Goal: Task Accomplishment & Management: Manage account settings

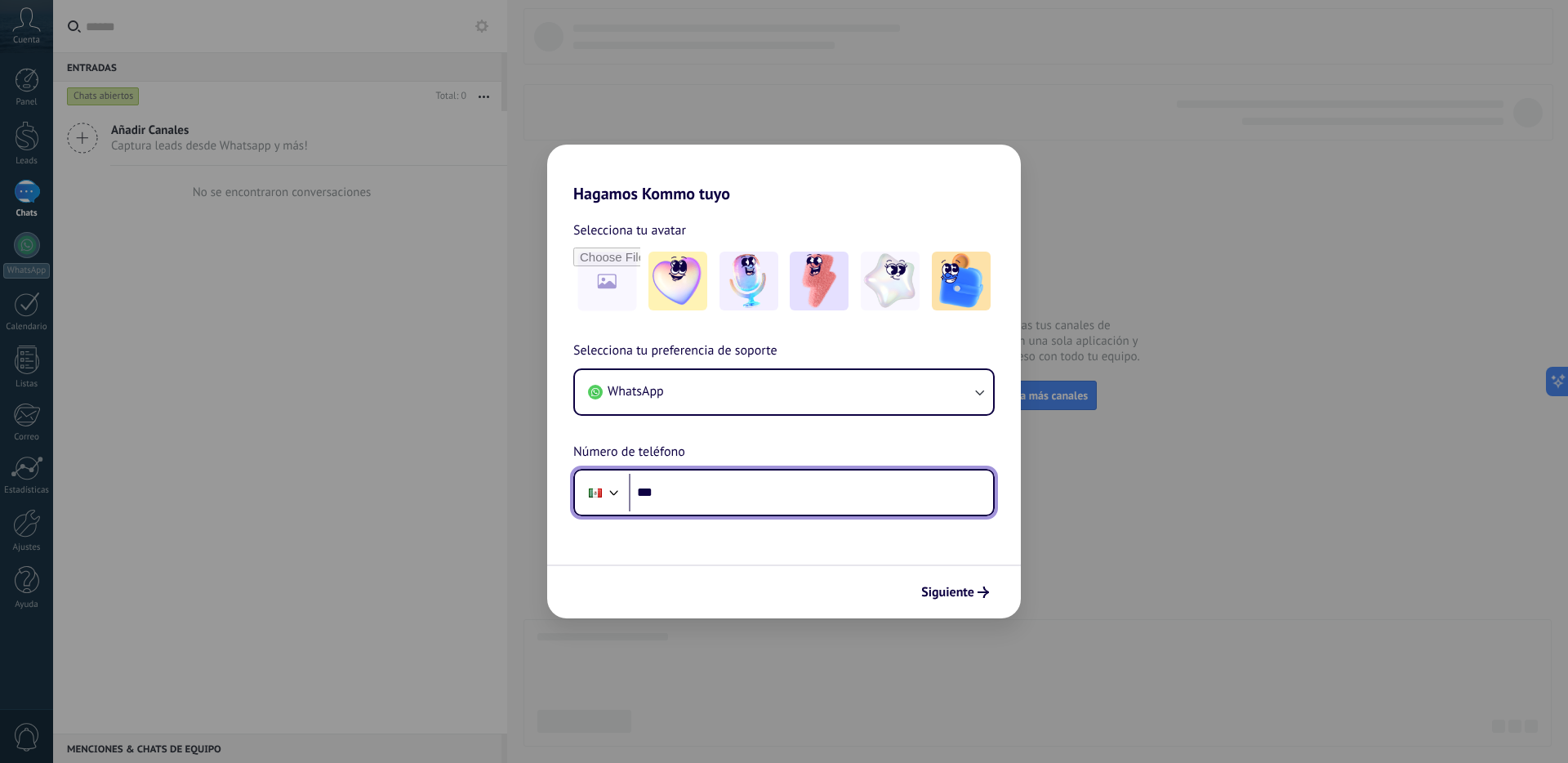
click at [853, 483] on input "***" at bounding box center [811, 492] width 364 height 38
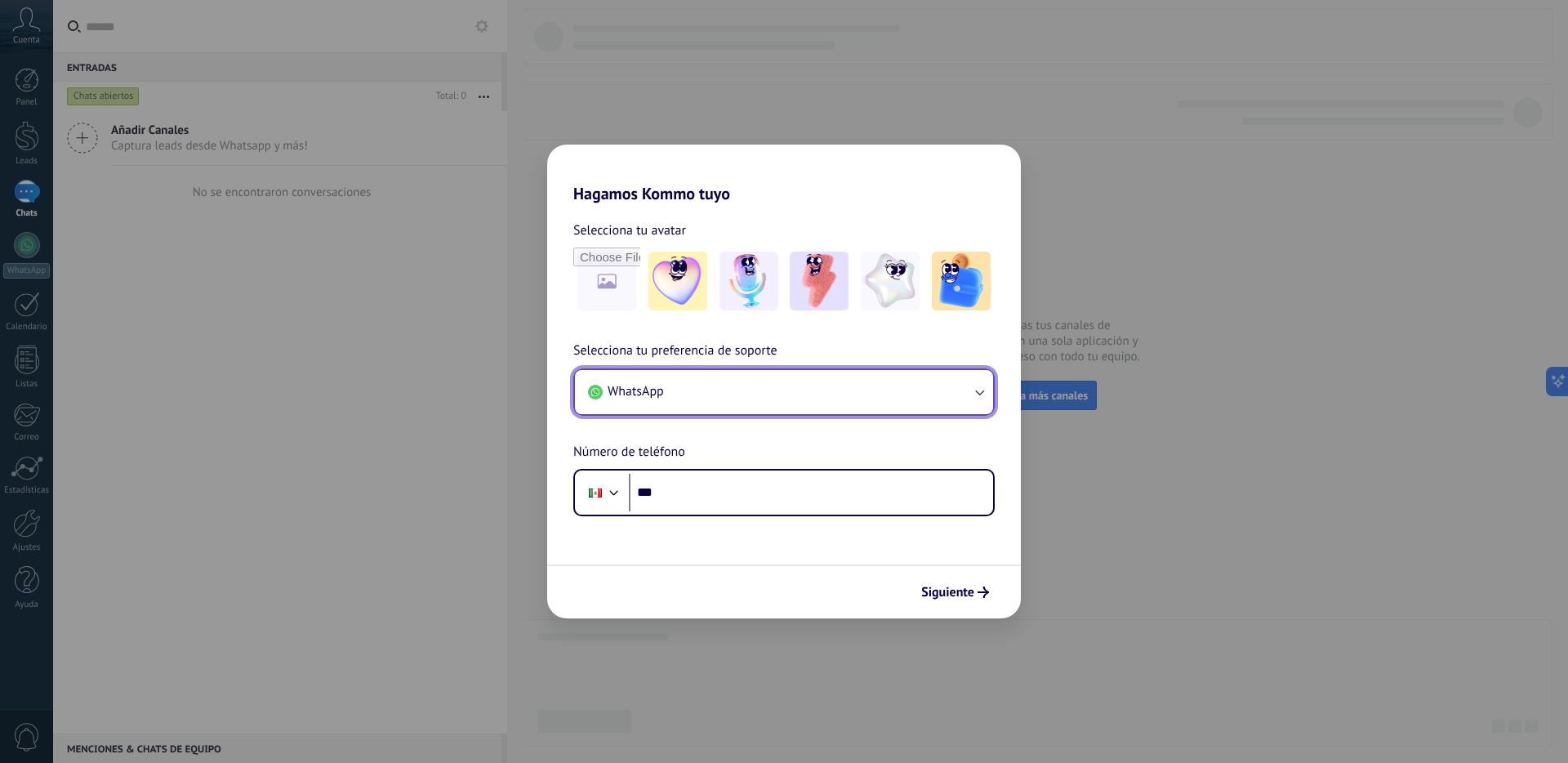
click at [815, 382] on button "WhatsApp" at bounding box center [784, 392] width 418 height 44
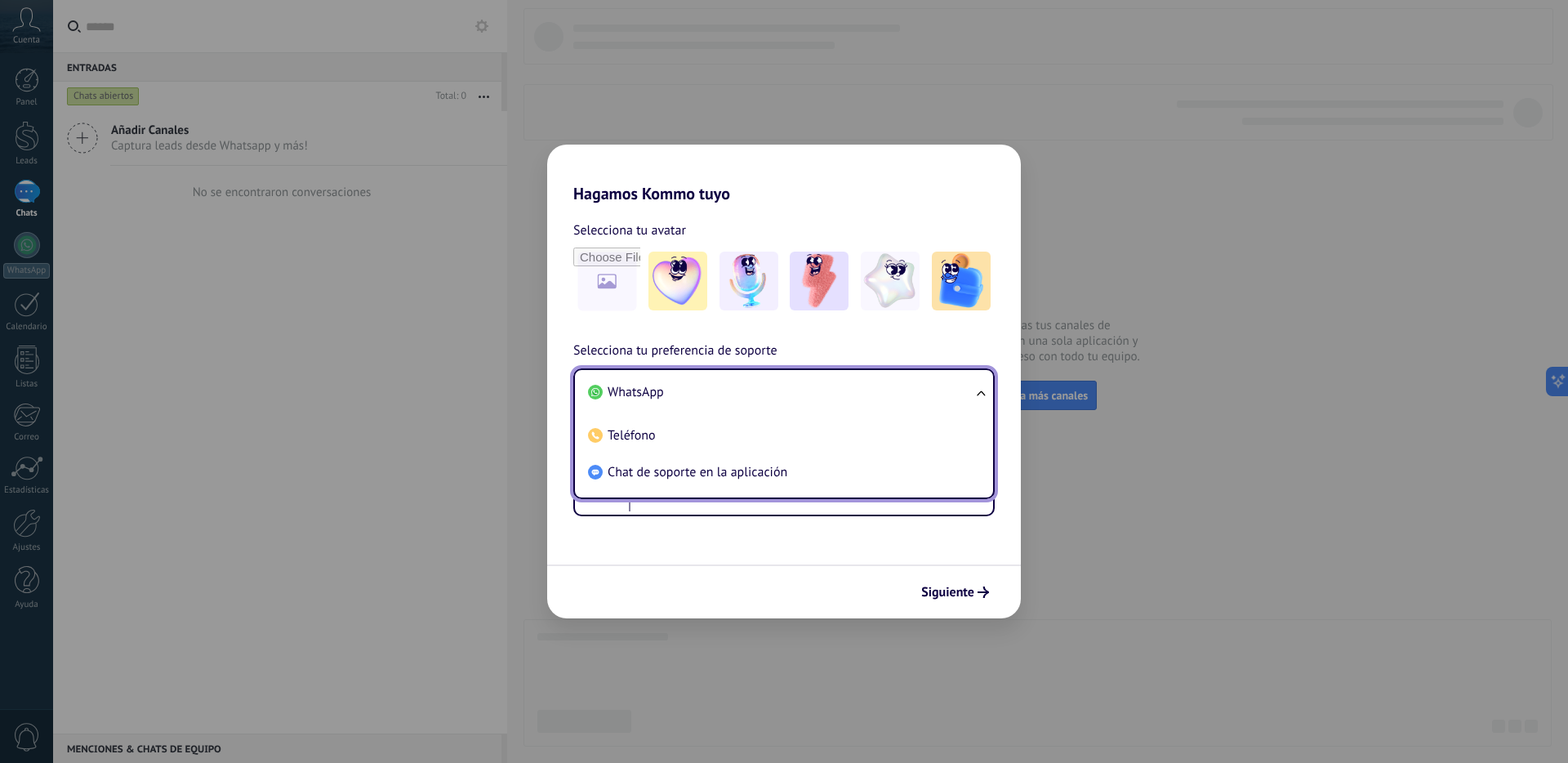
click at [808, 388] on li "WhatsApp" at bounding box center [781, 392] width 399 height 37
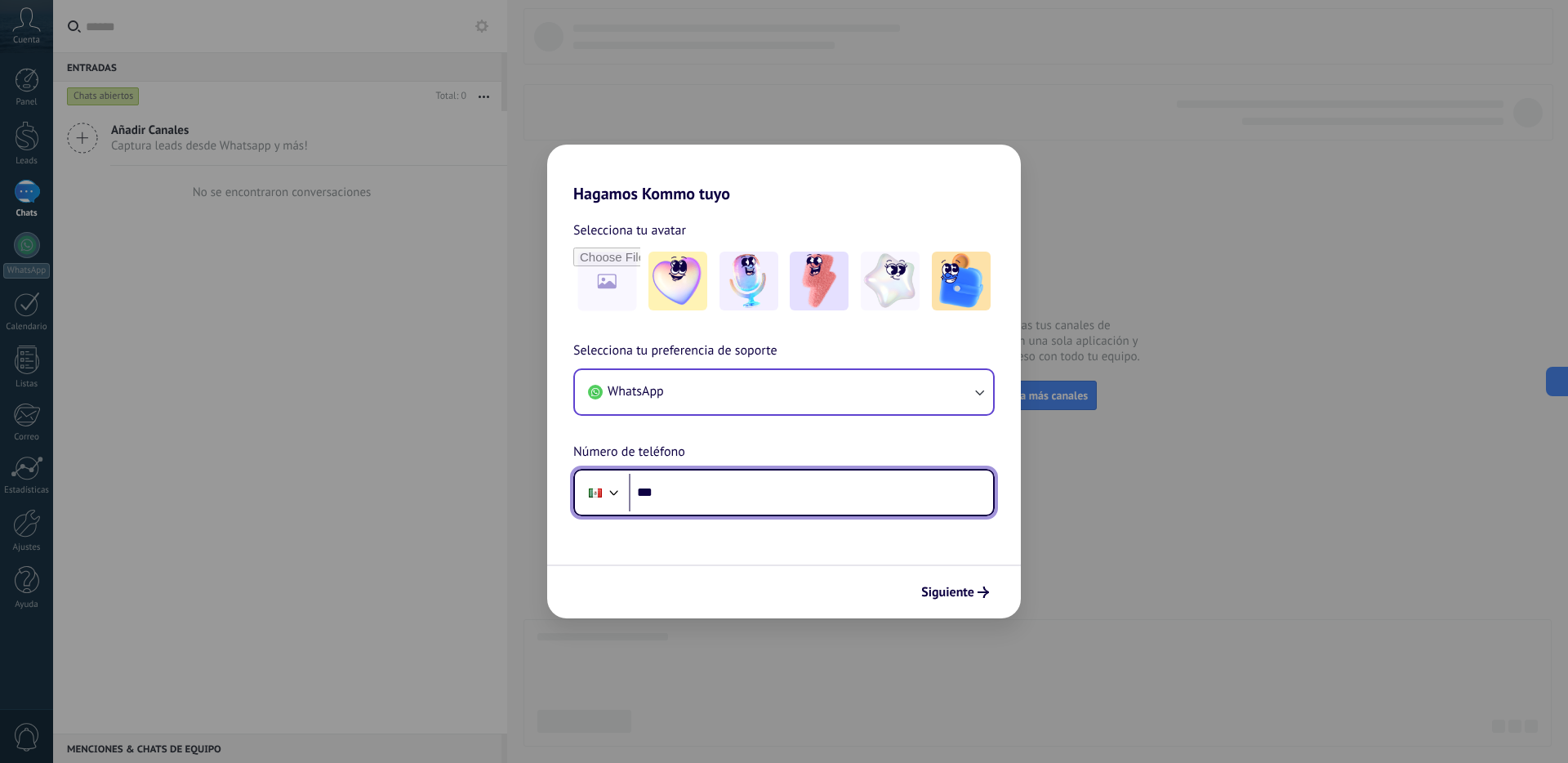
click at [816, 495] on input "***" at bounding box center [811, 492] width 364 height 38
click at [784, 483] on input "***" at bounding box center [811, 492] width 364 height 38
click at [759, 499] on input "***" at bounding box center [811, 492] width 364 height 38
paste input "**********"
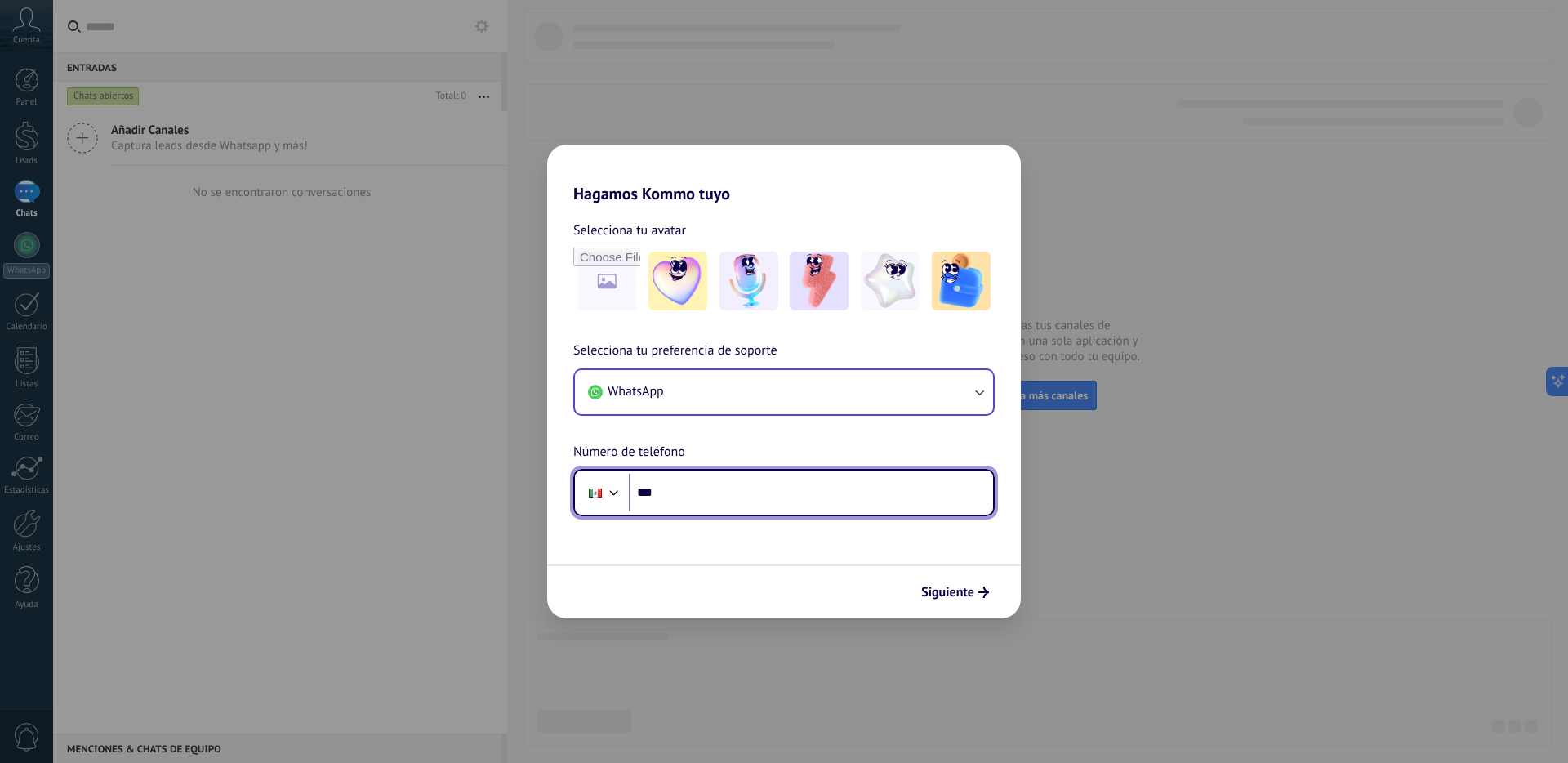
type input "**********"
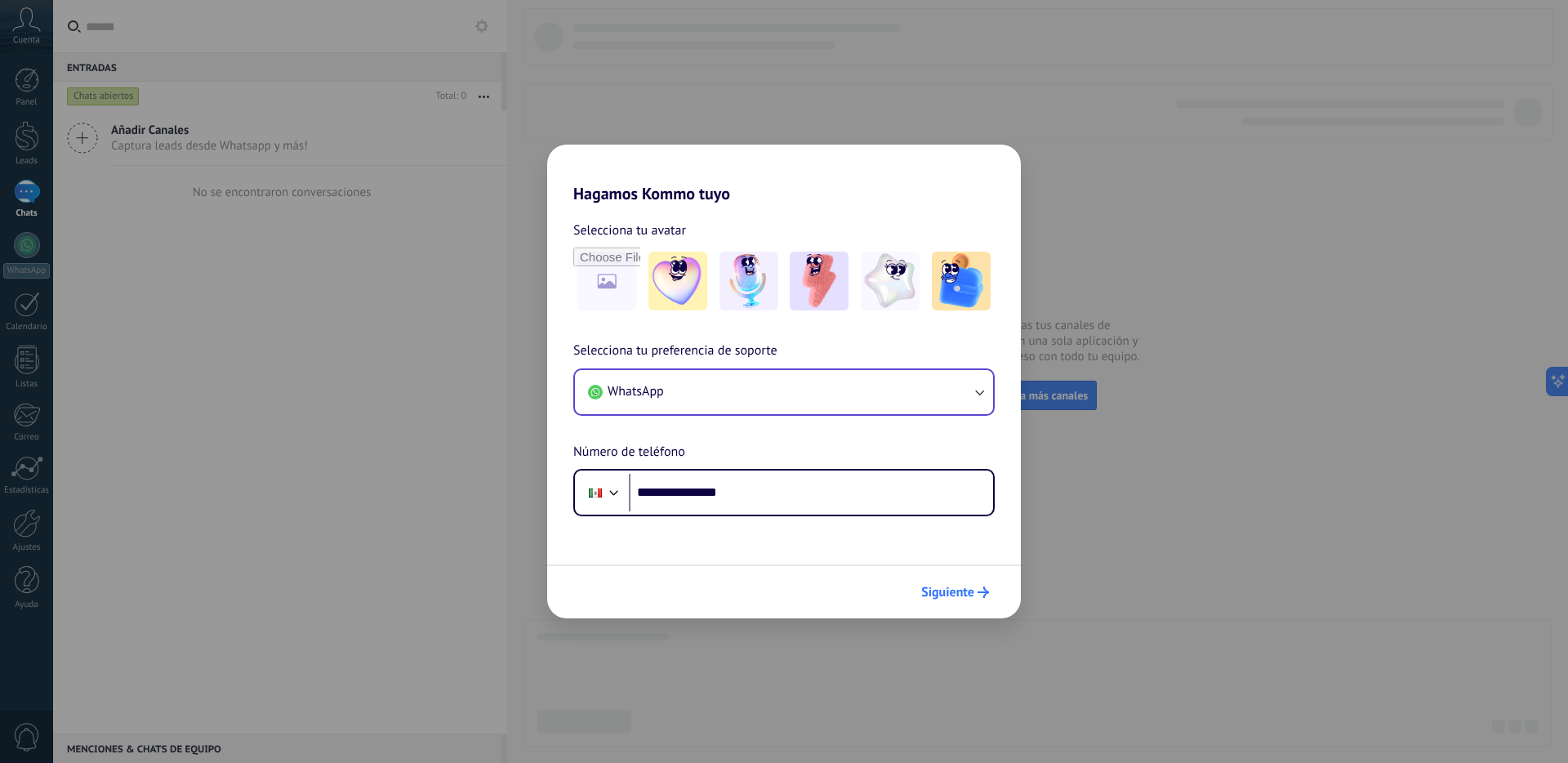
click at [965, 590] on span "Siguiente" at bounding box center [948, 592] width 53 height 12
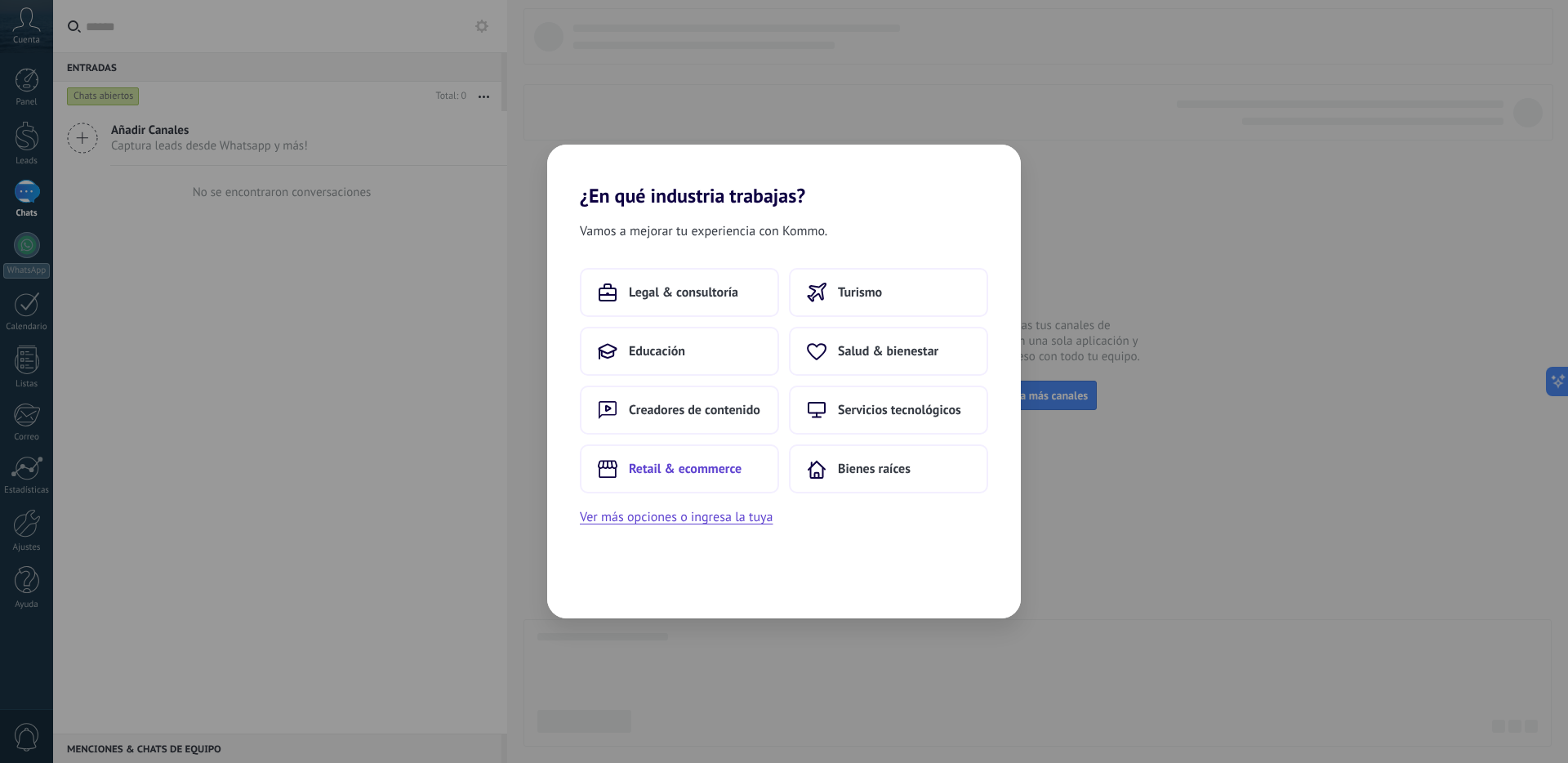
click at [739, 475] on span "Retail & ecommerce" at bounding box center [685, 468] width 113 height 16
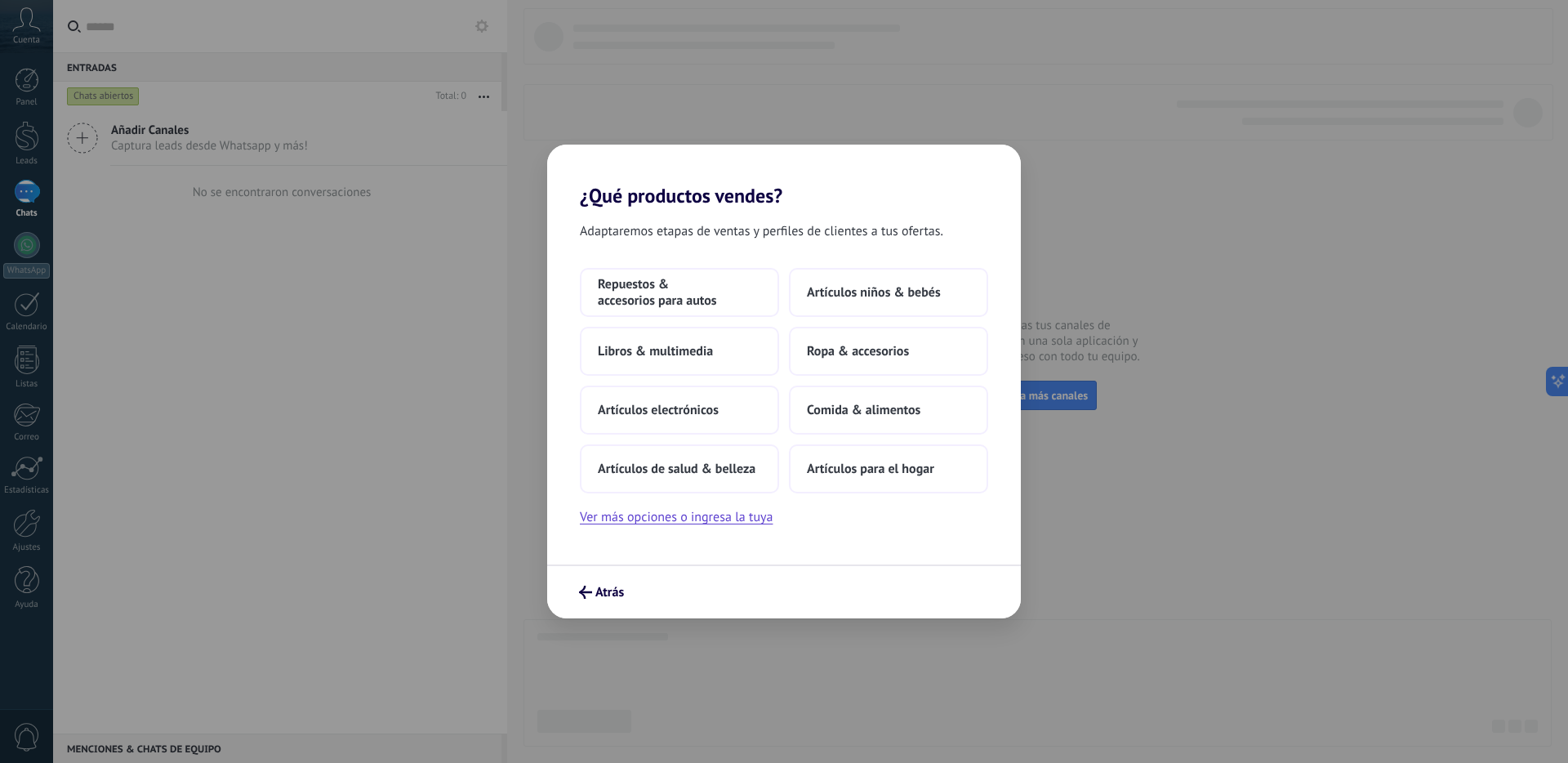
click at [739, 475] on span "Artículos de salud & belleza" at bounding box center [676, 468] width 157 height 16
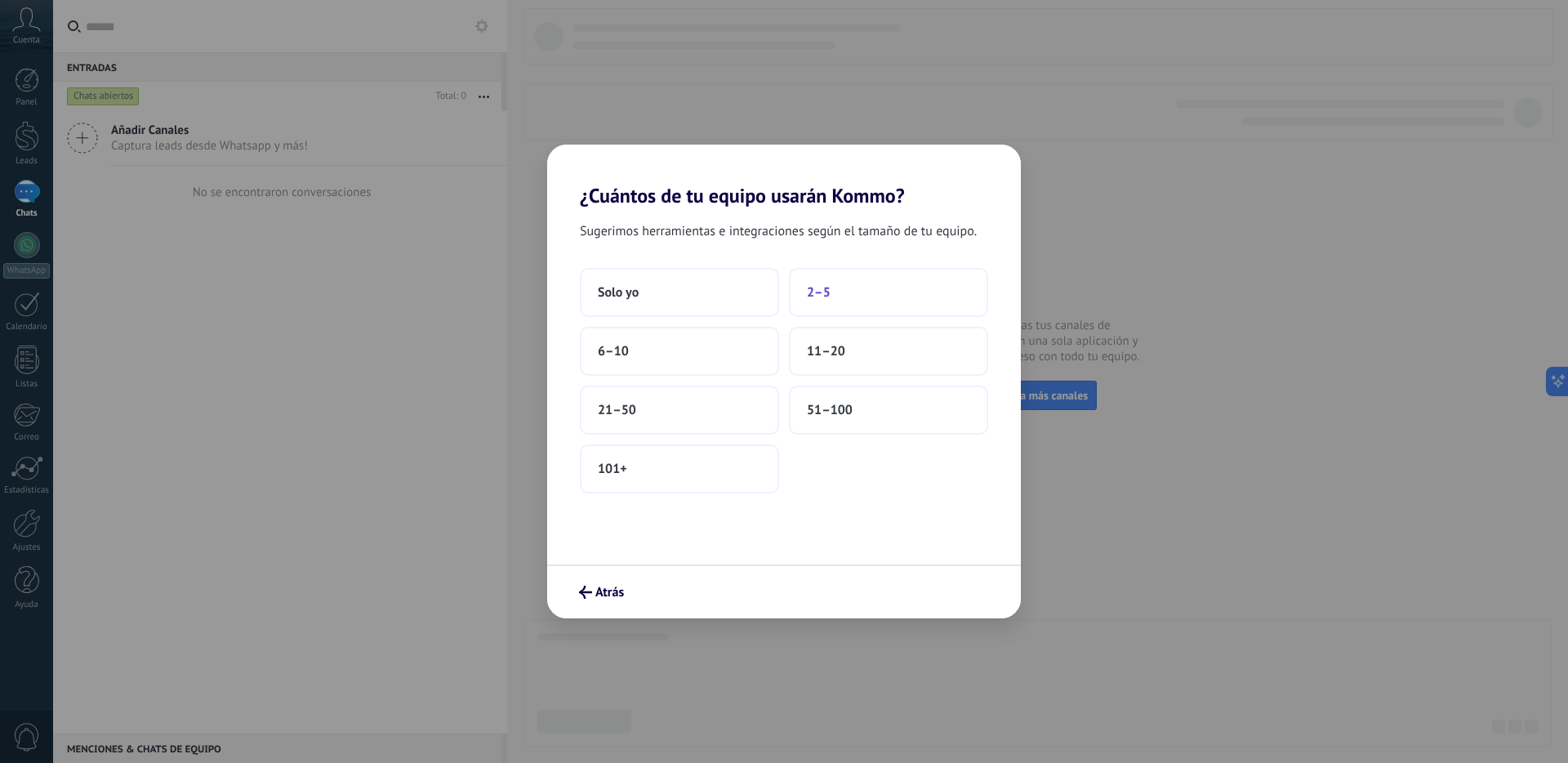
click at [809, 280] on button "2–5" at bounding box center [889, 292] width 199 height 49
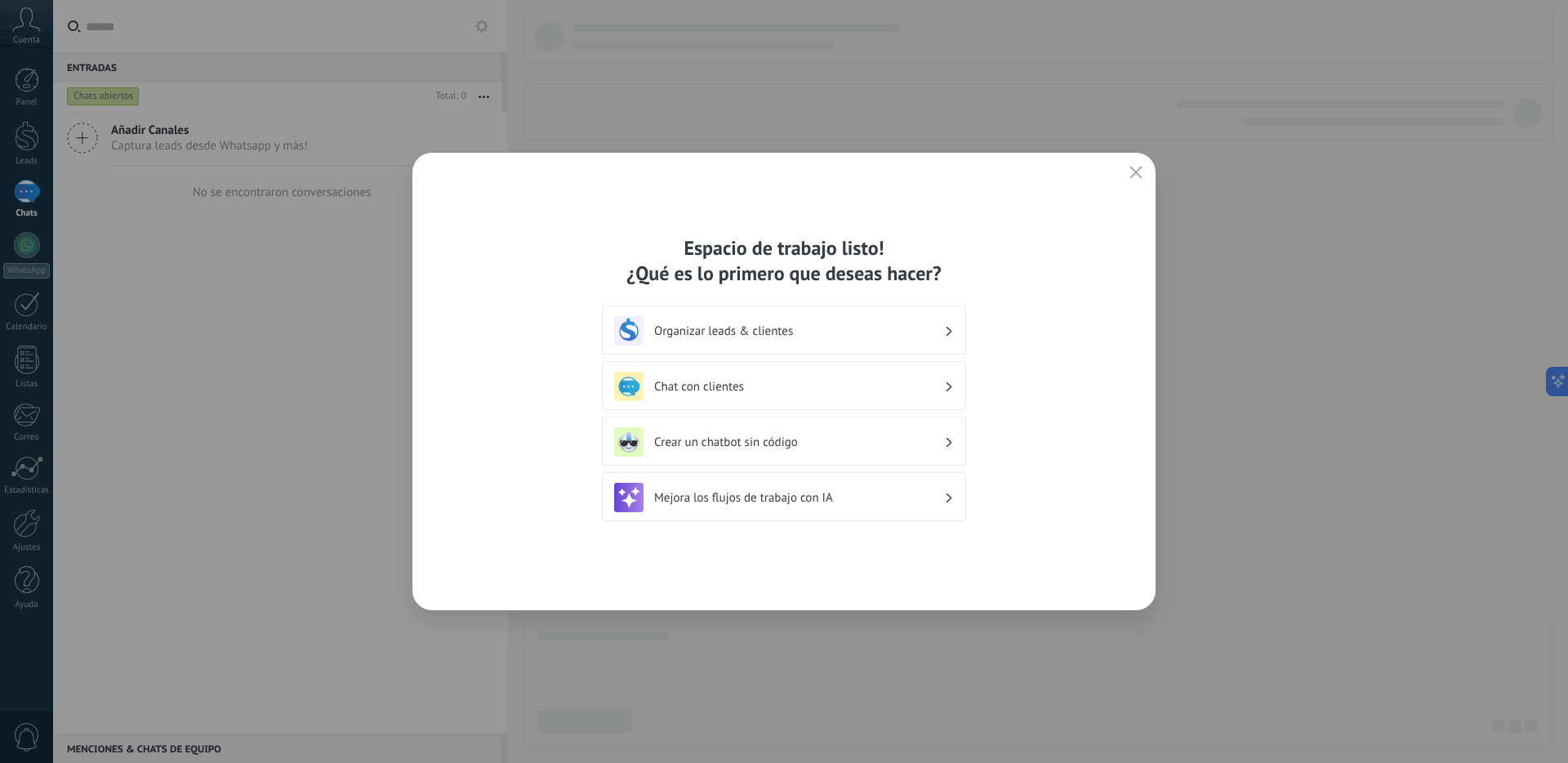
click at [920, 484] on div "Mejora los flujos de trabajo con IA" at bounding box center [784, 497] width 340 height 29
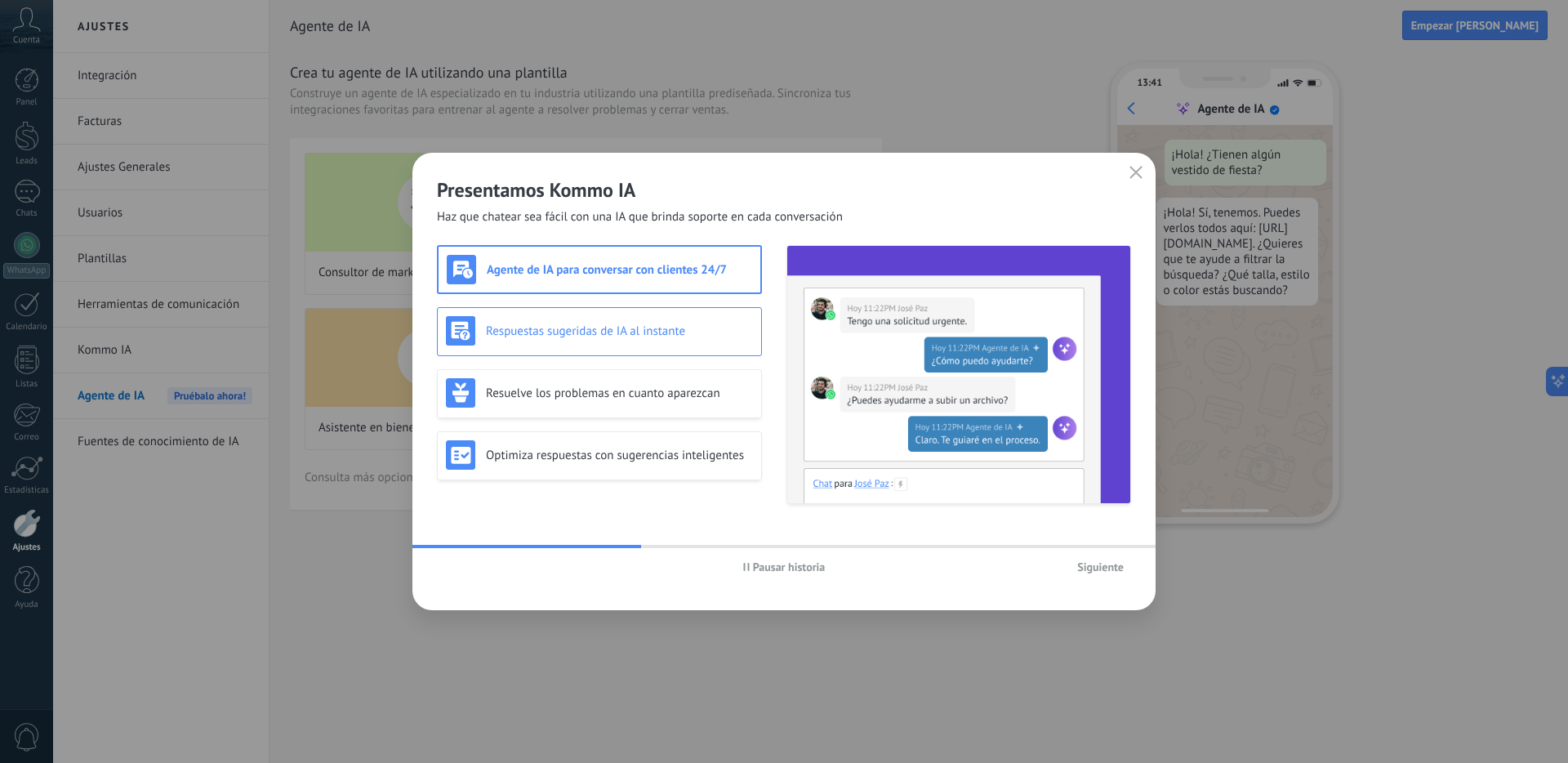
click at [603, 344] on div "Respuestas sugeridas de IA al instante" at bounding box center [600, 330] width 307 height 29
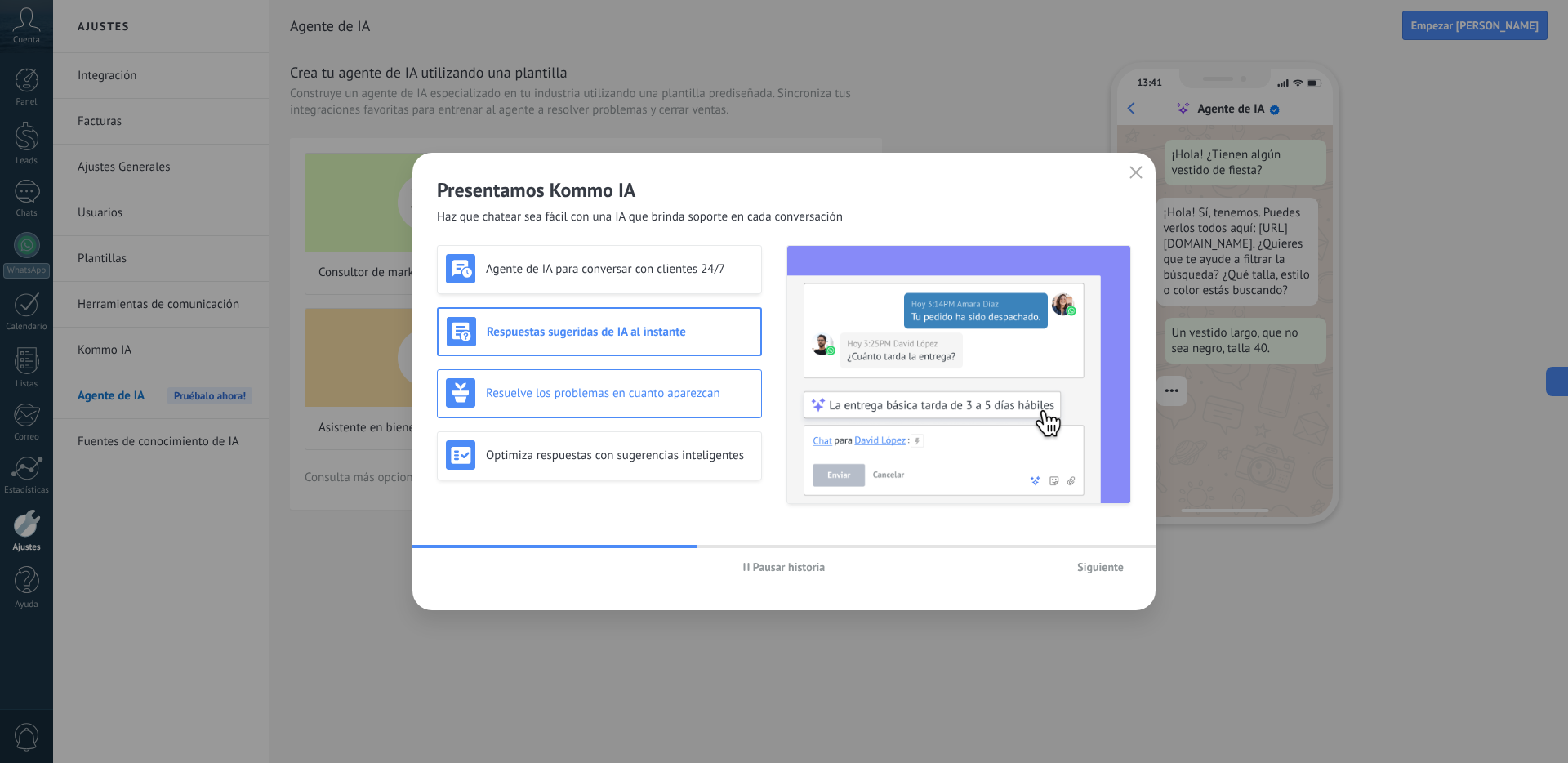
click at [608, 409] on div "Resuelve los problemas en cuanto aparezcan" at bounding box center [599, 393] width 325 height 49
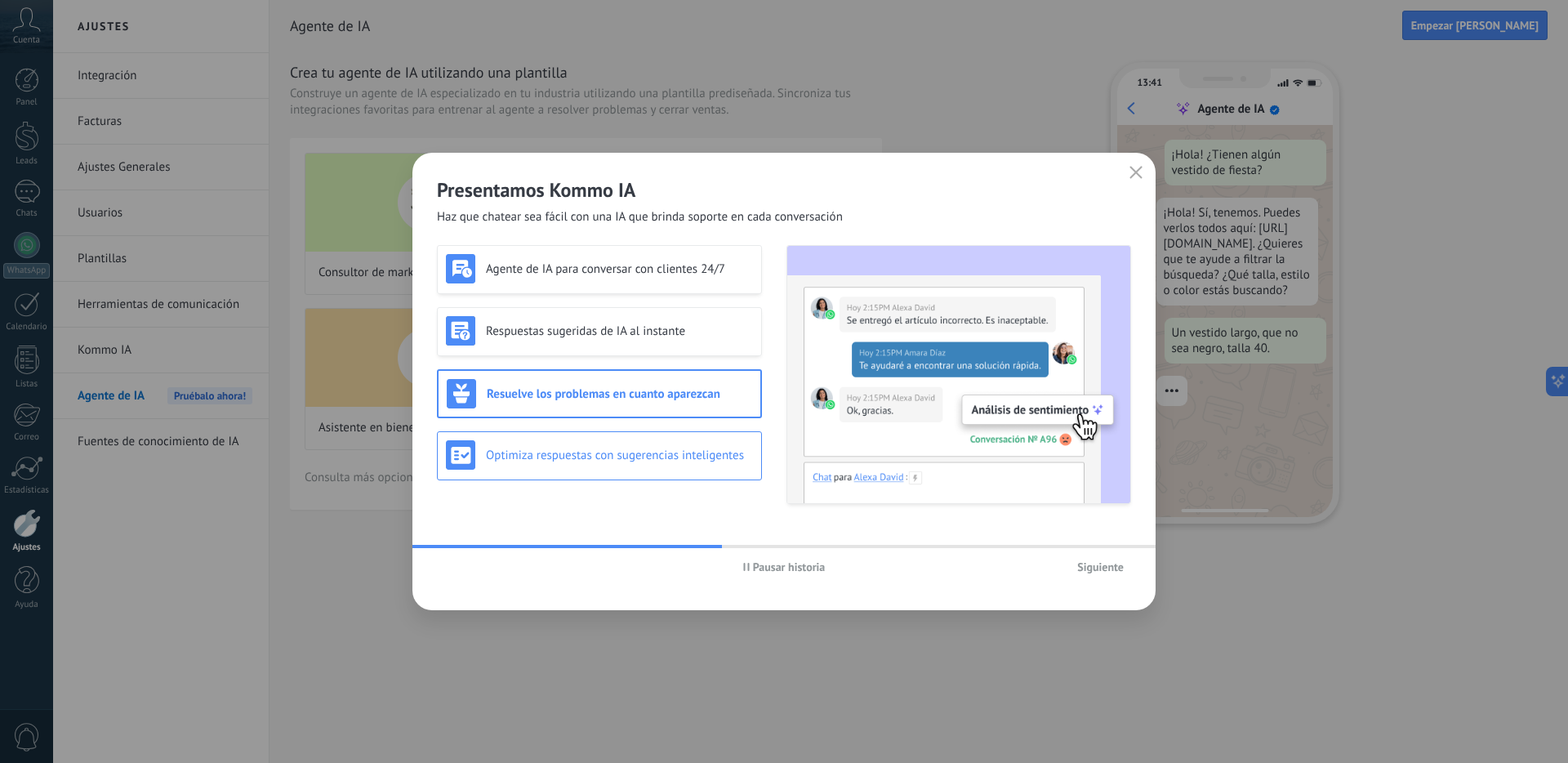
click at [629, 451] on h3 "Optimiza respuestas con sugerencias inteligentes" at bounding box center [619, 455] width 267 height 15
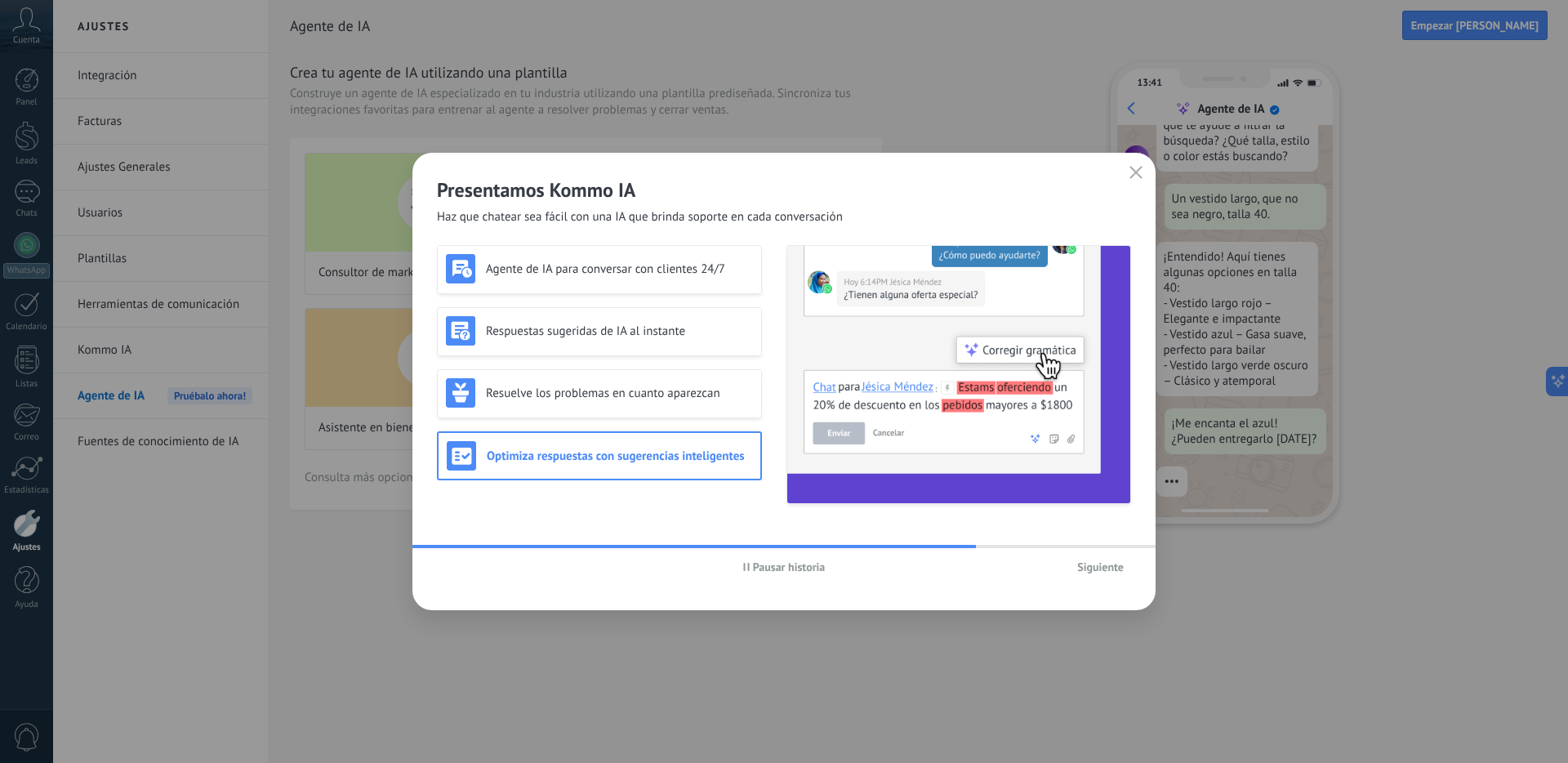
scroll to position [196, 0]
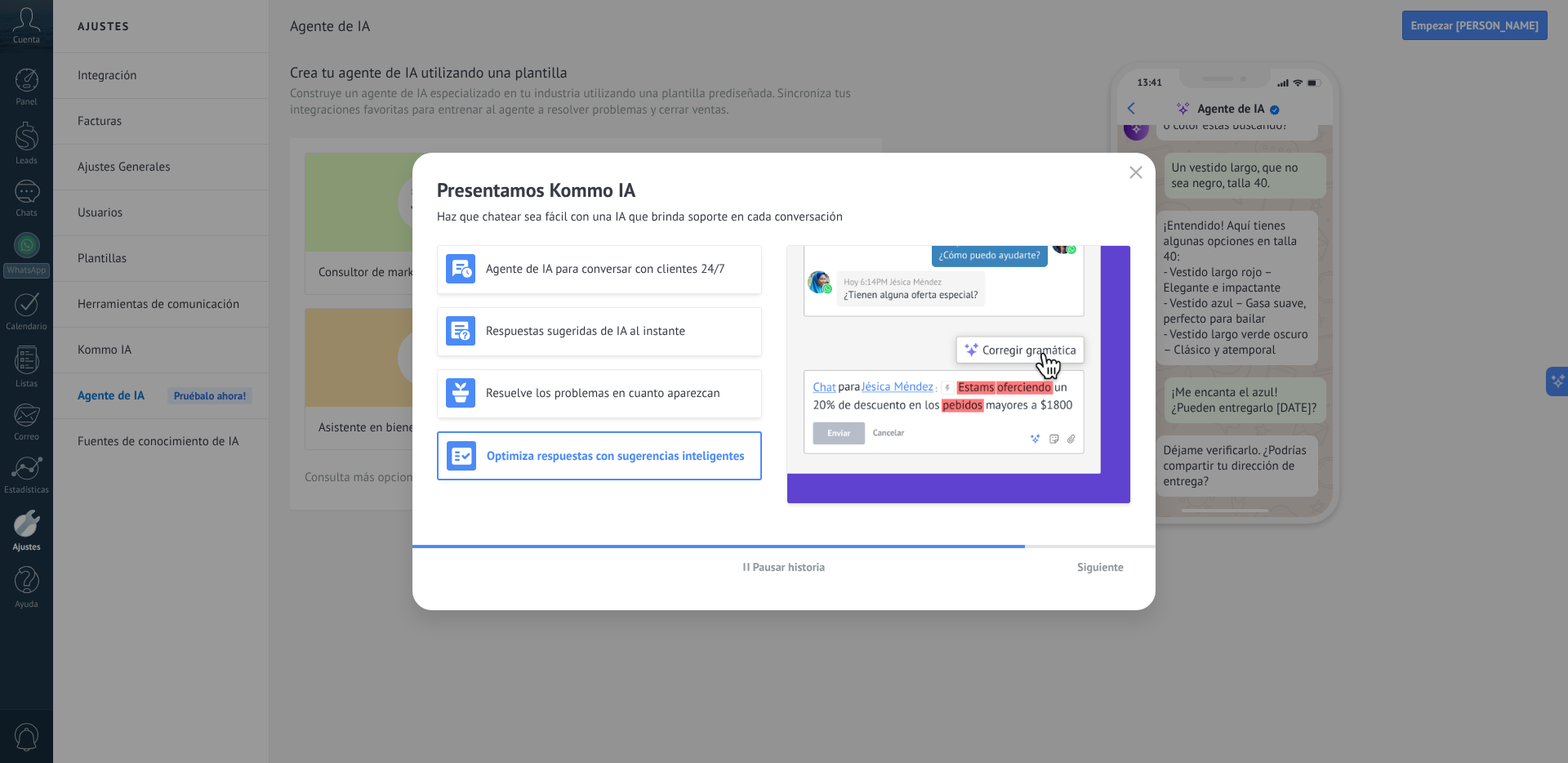
click at [786, 568] on span "Pausar historia" at bounding box center [788, 567] width 72 height 12
click at [1101, 568] on span "Siguiente" at bounding box center [1100, 567] width 46 height 12
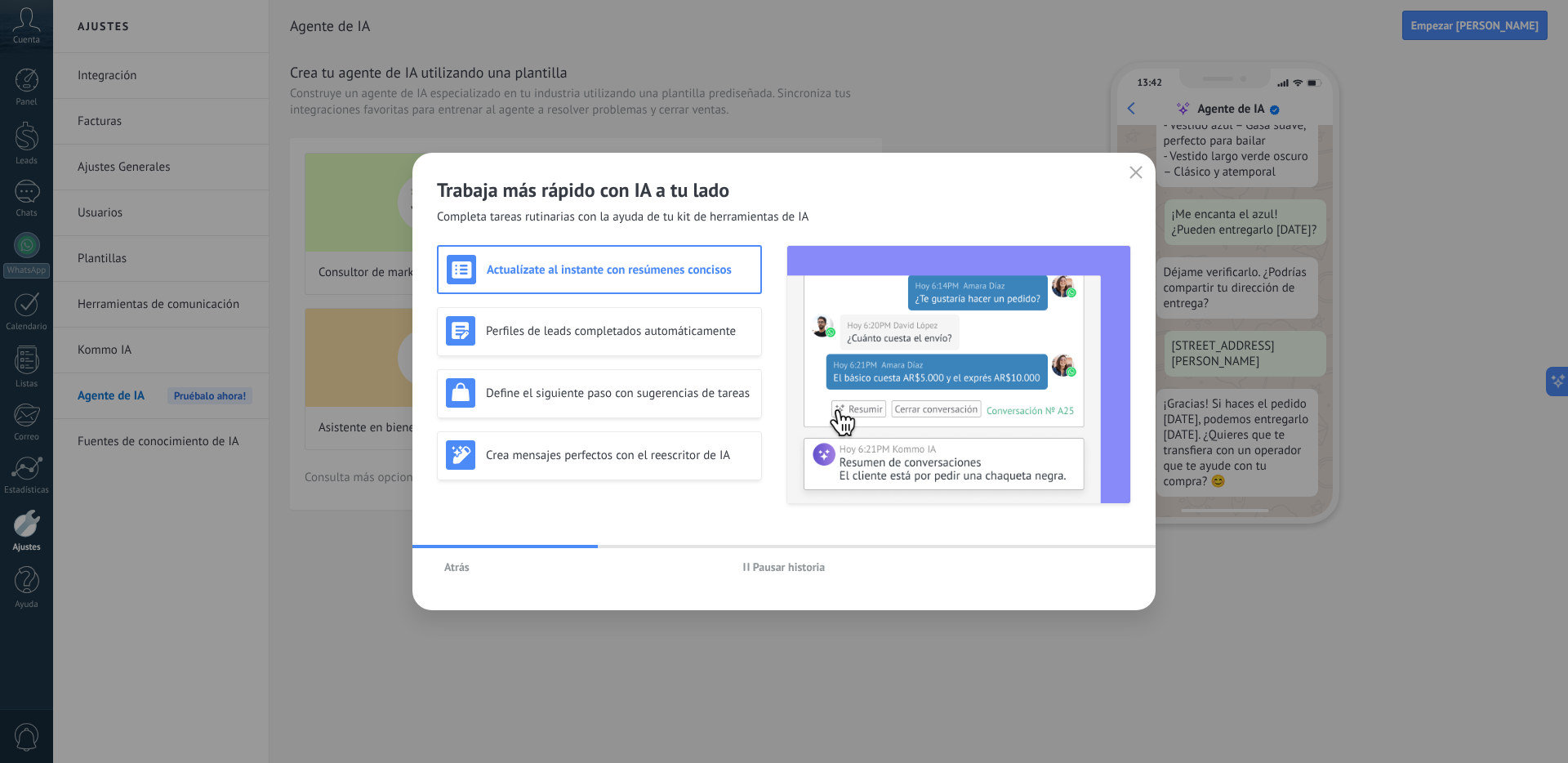
scroll to position [421, 0]
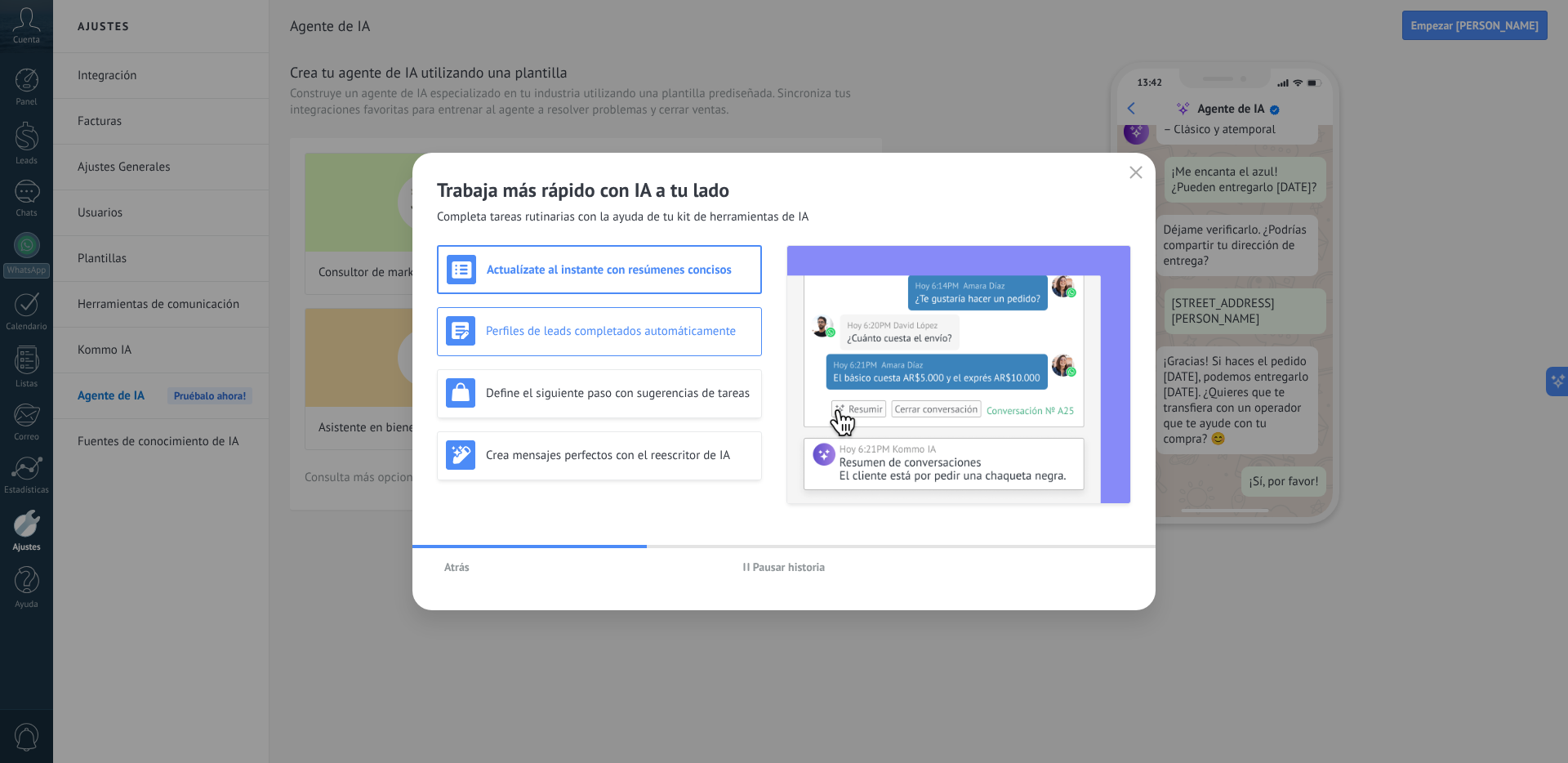
click at [648, 324] on h3 "Perfiles de leads completados automáticamente" at bounding box center [619, 331] width 267 height 15
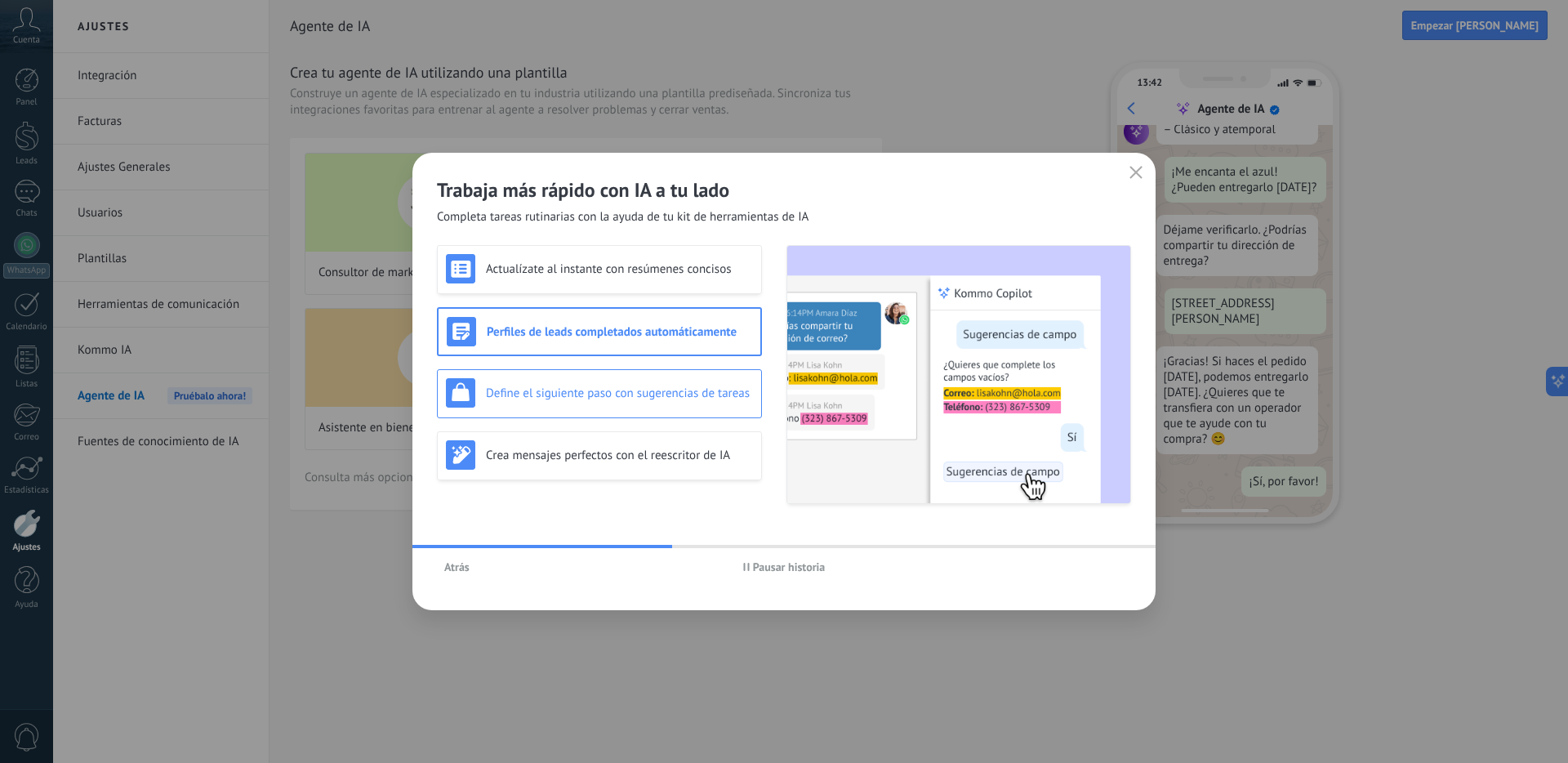
scroll to position [0, 0]
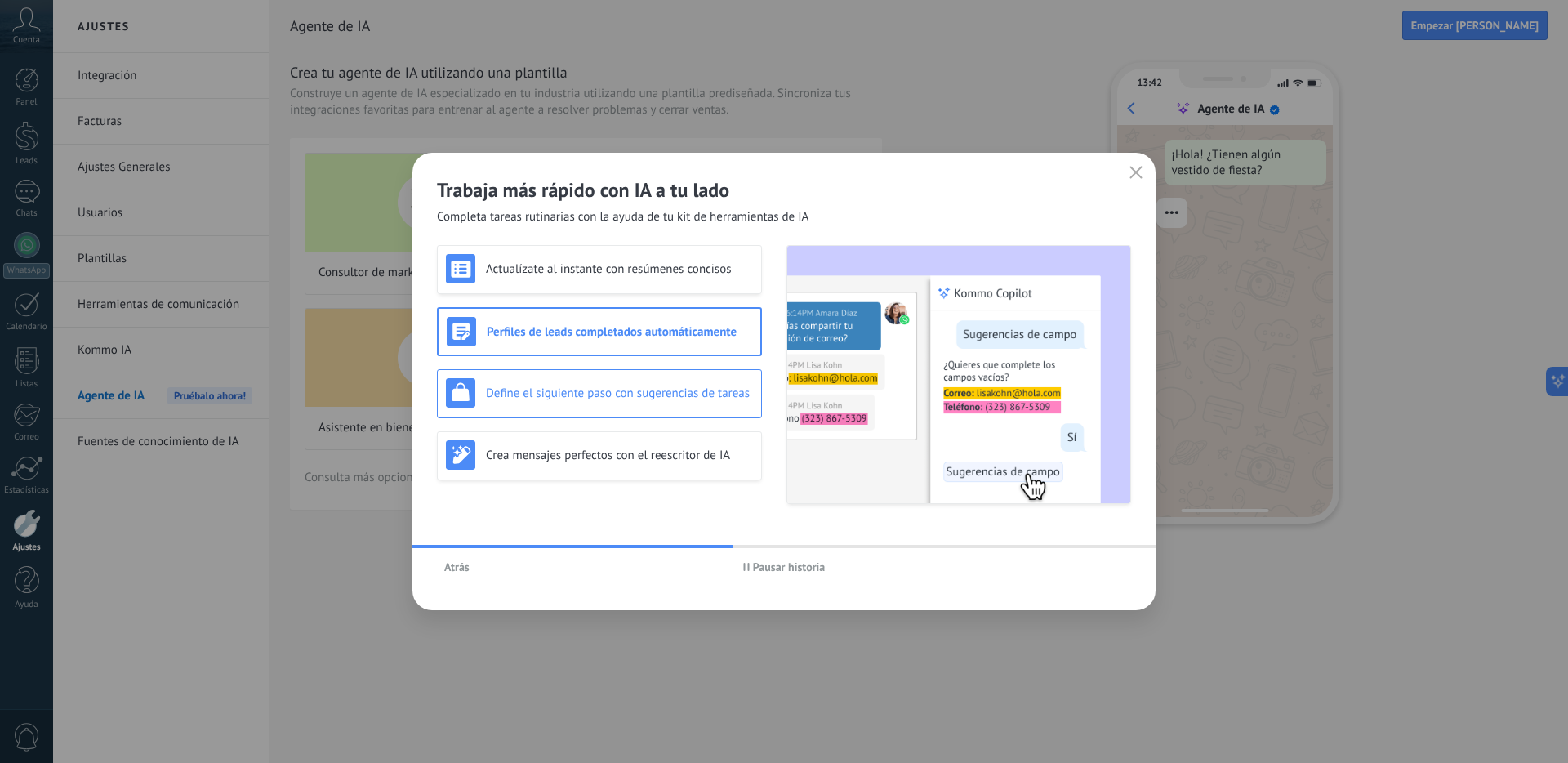
click at [653, 388] on h3 "Define el siguiente paso con sugerencias de tareas" at bounding box center [619, 393] width 267 height 15
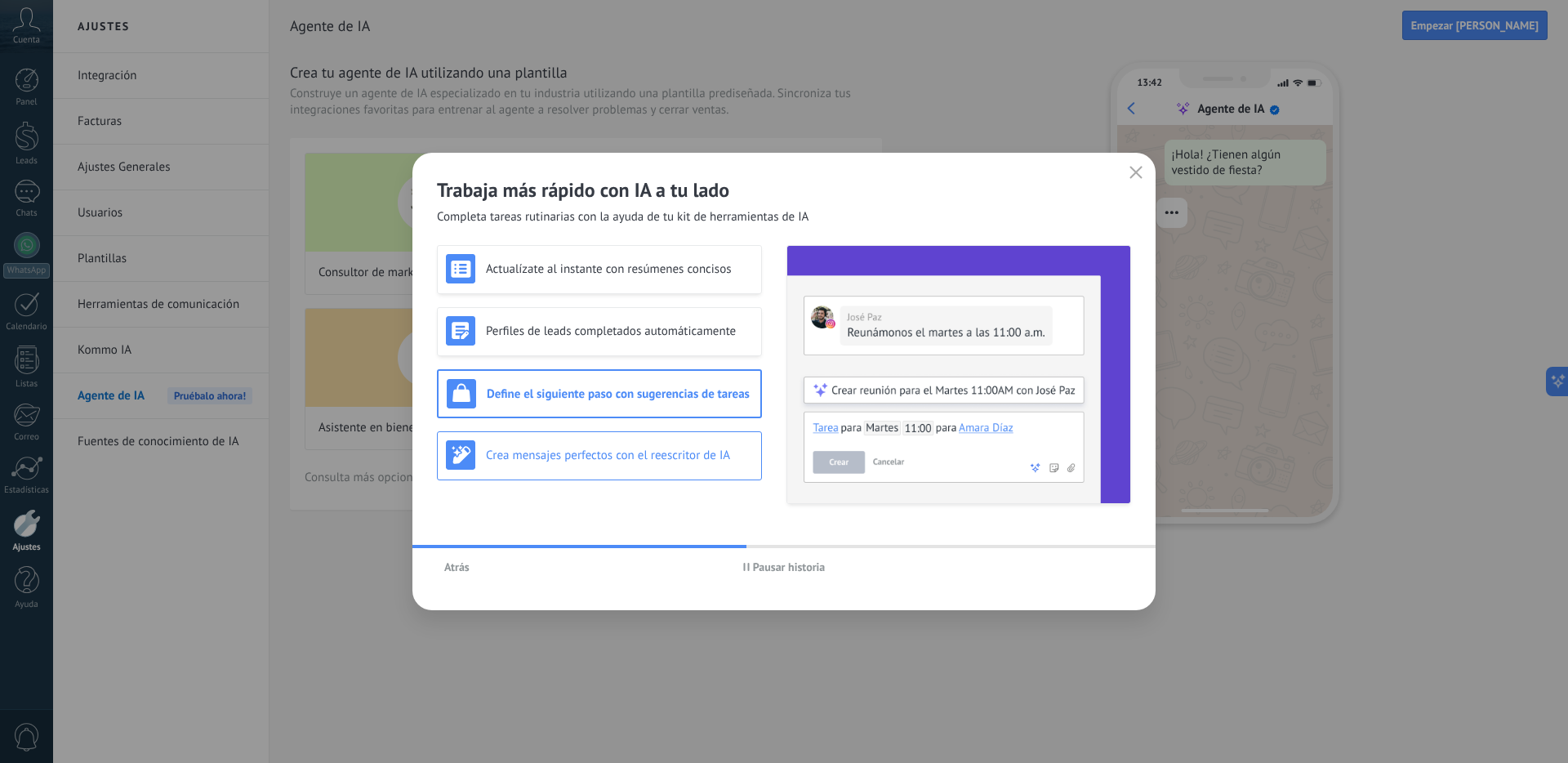
click at [678, 454] on h3 "Crea mensajes perfectos con el reescritor de IA" at bounding box center [619, 455] width 267 height 15
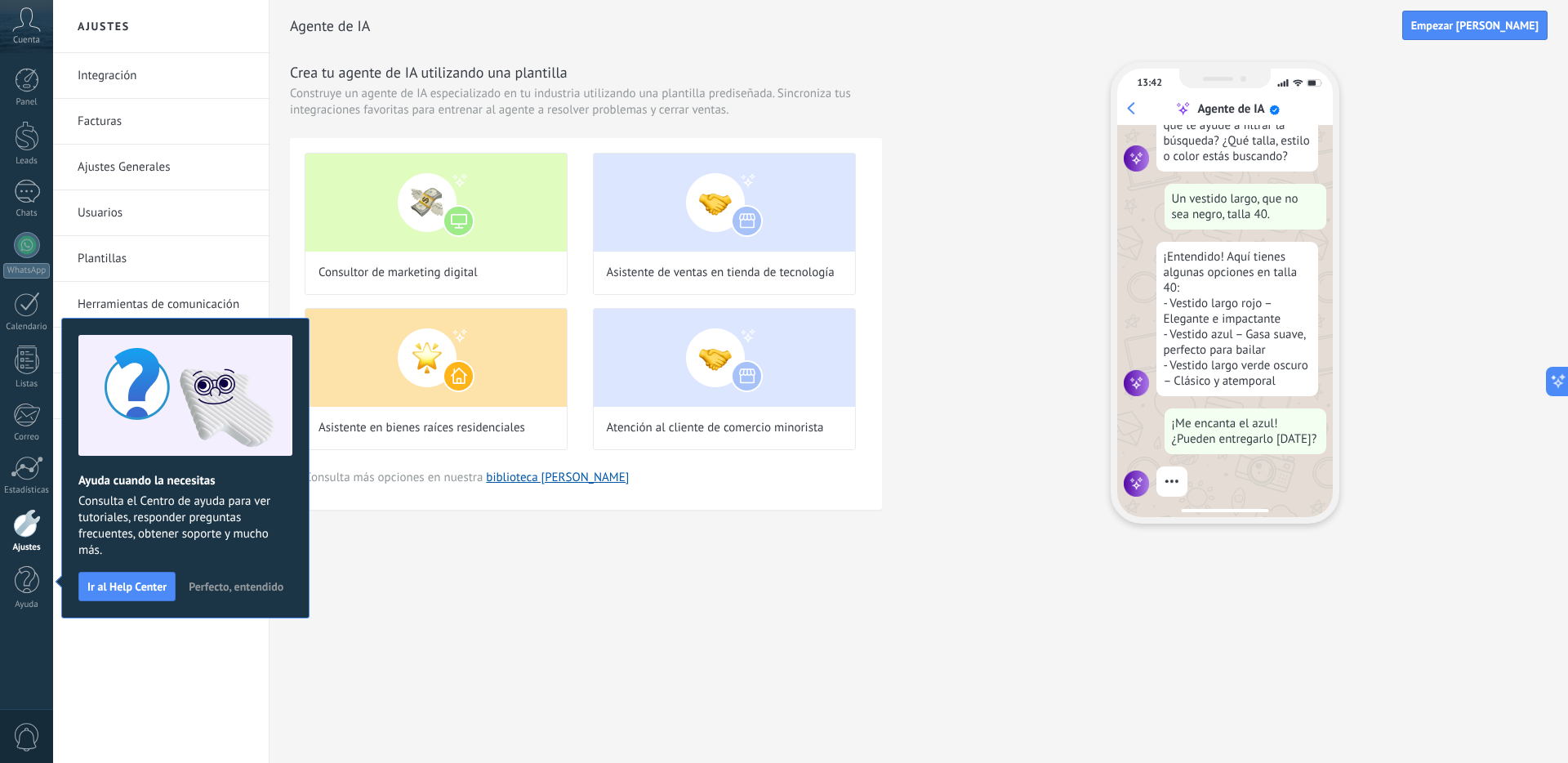
scroll to position [196, 0]
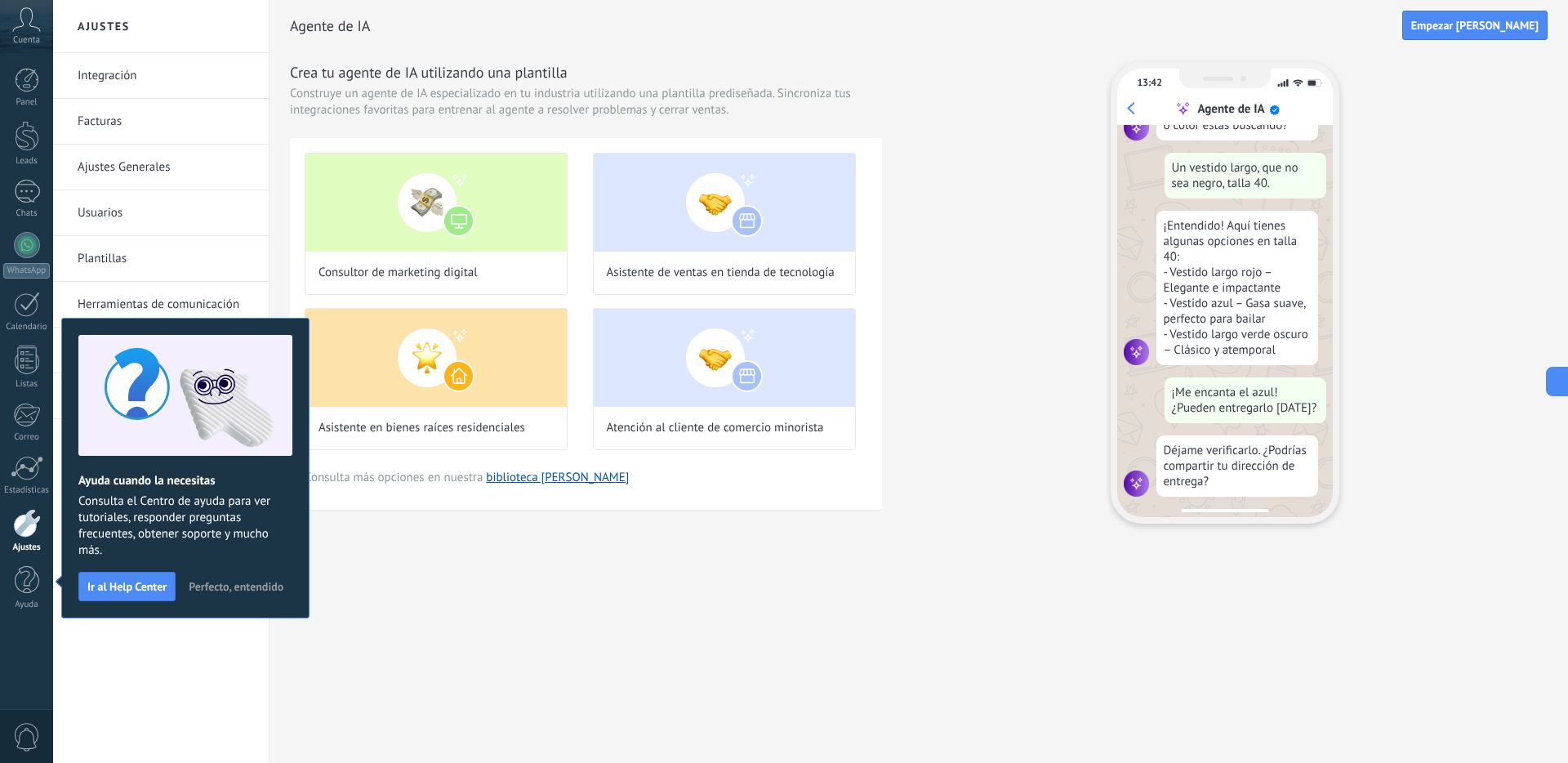
click at [229, 583] on span "Perfecto, entendido" at bounding box center [236, 586] width 95 height 12
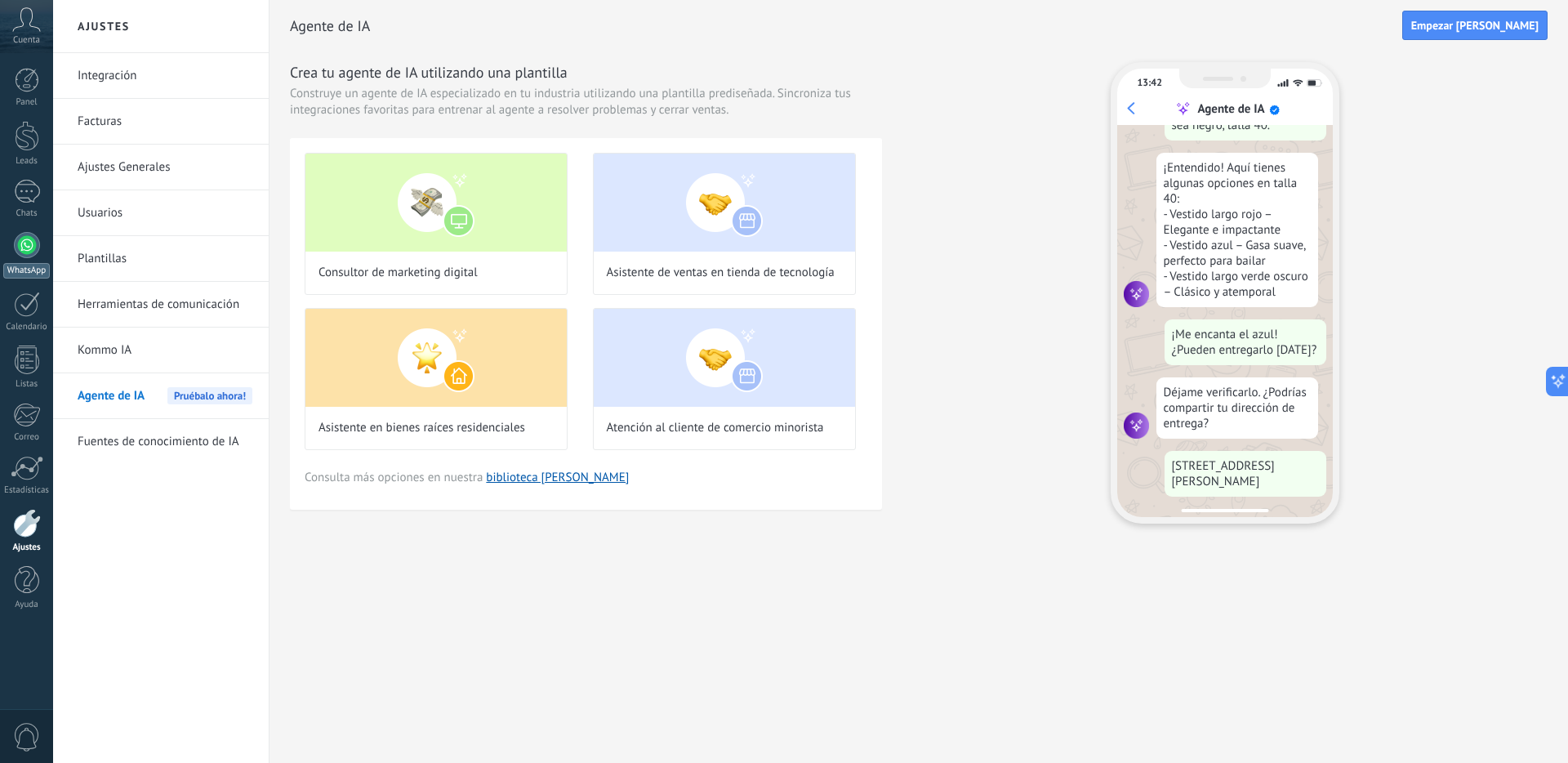
scroll to position [297, 0]
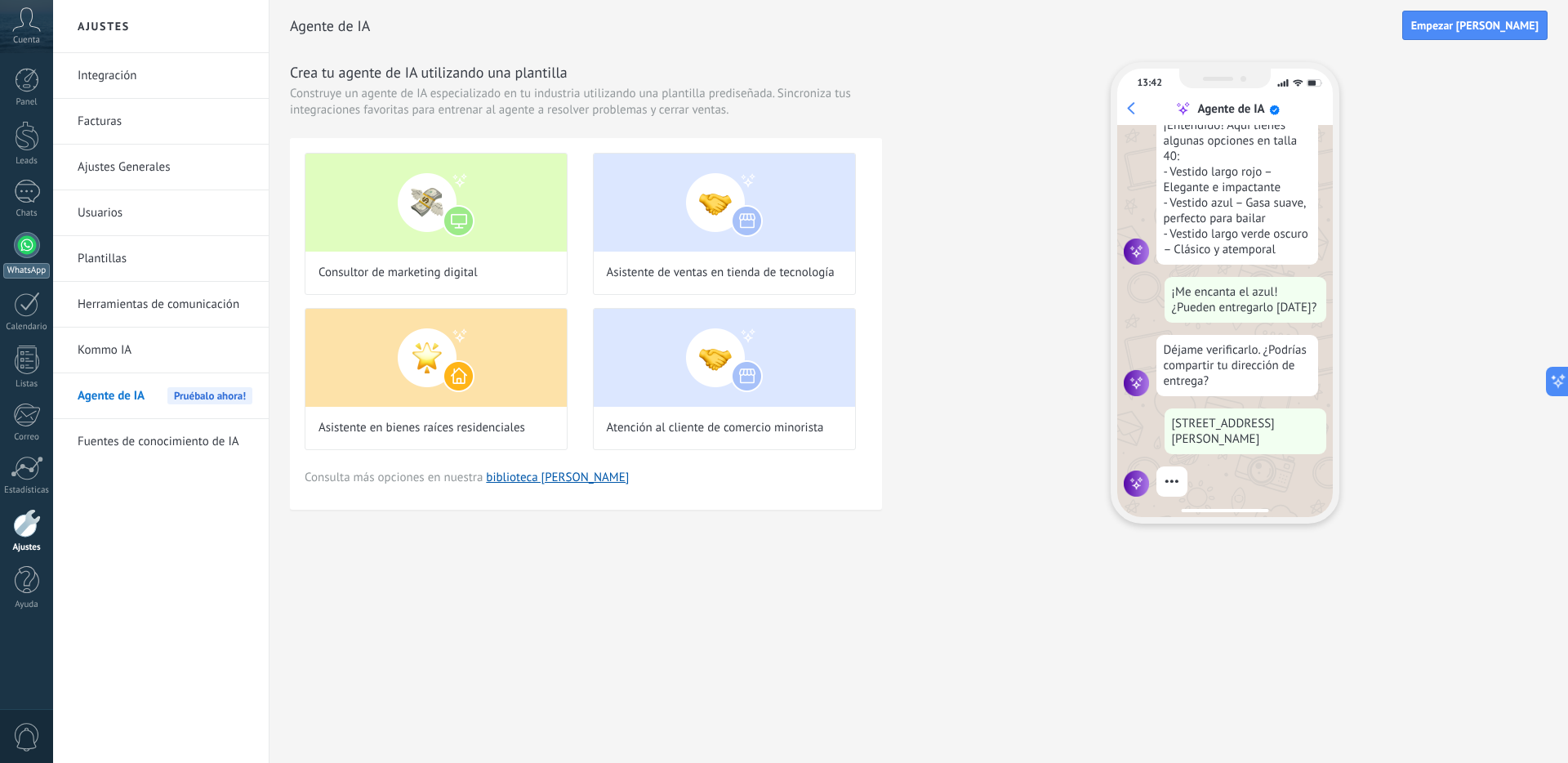
click at [26, 262] on link "WhatsApp" at bounding box center [26, 255] width 53 height 46
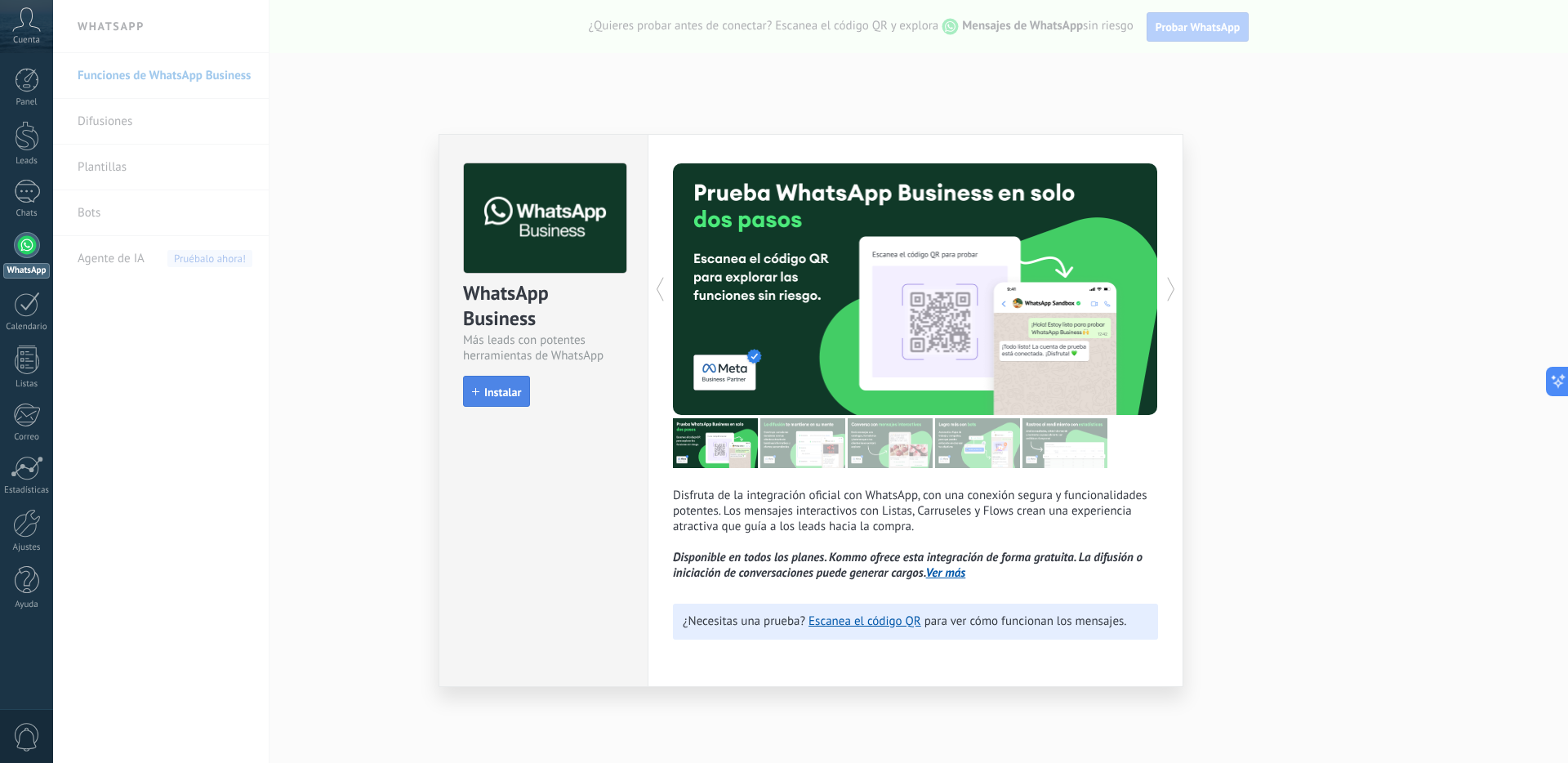
click at [489, 389] on span "Instalar" at bounding box center [502, 392] width 37 height 12
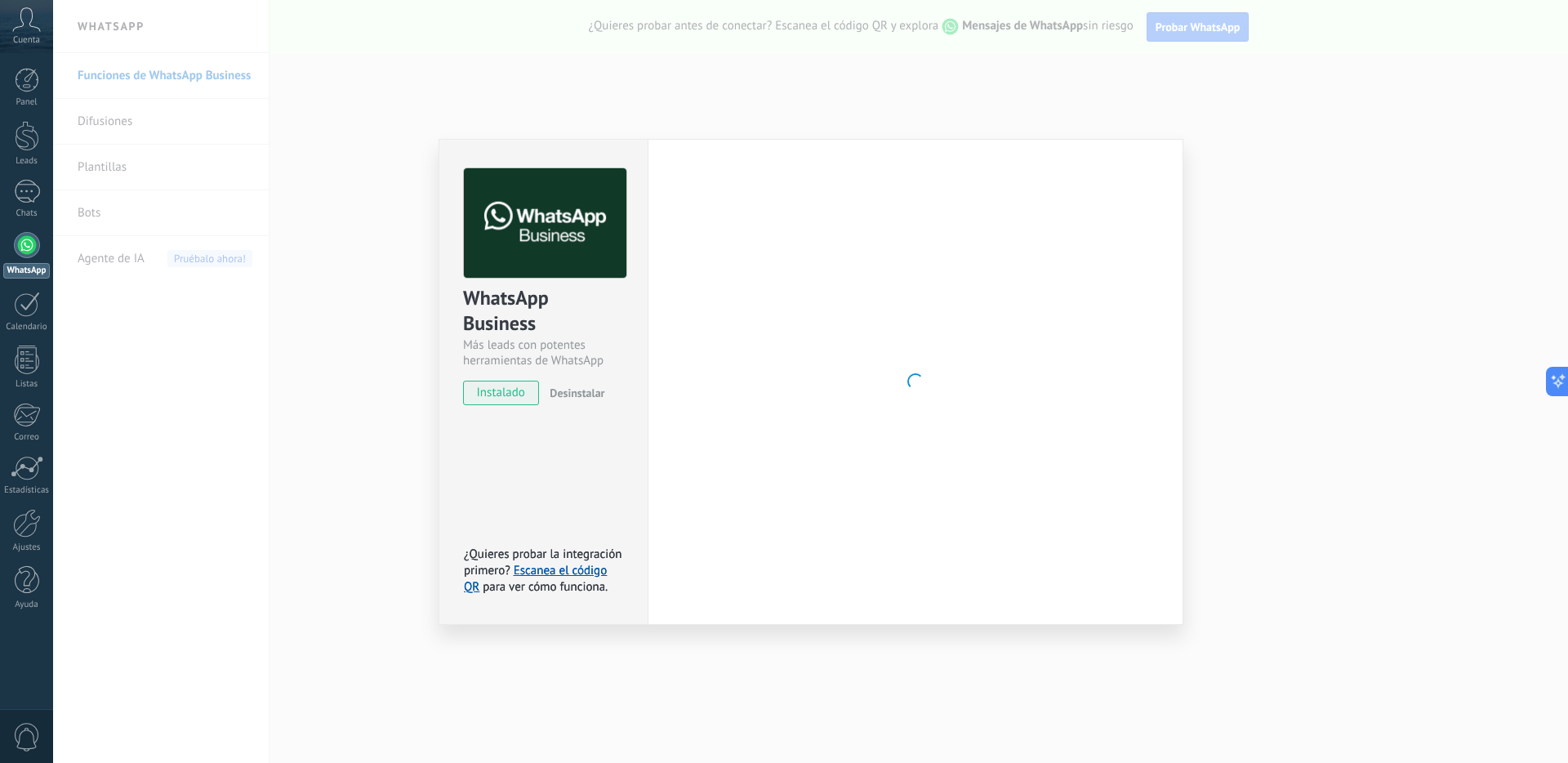
click at [27, 31] on icon at bounding box center [27, 19] width 29 height 24
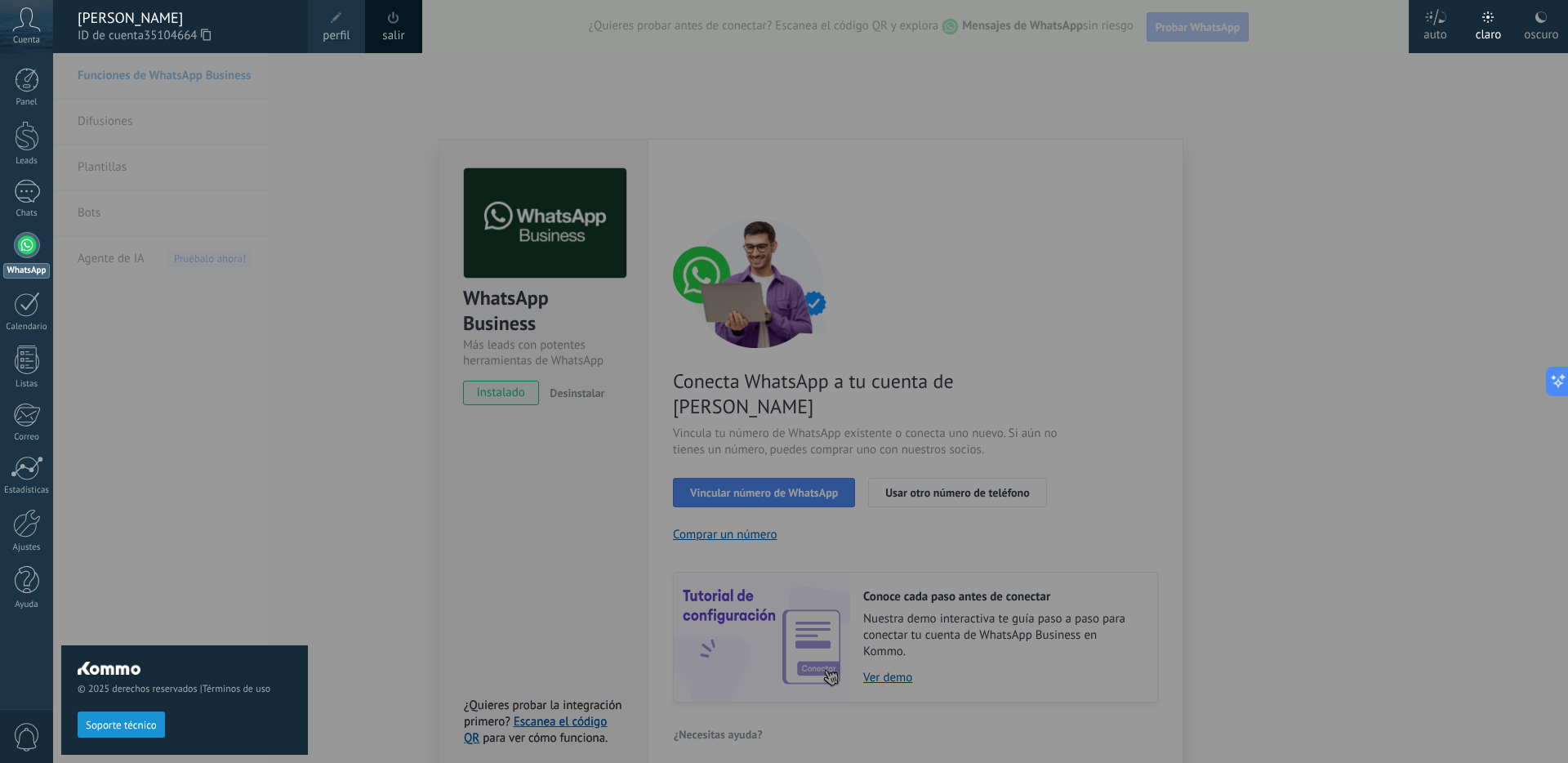
click at [529, 327] on div at bounding box center [837, 382] width 1568 height 763
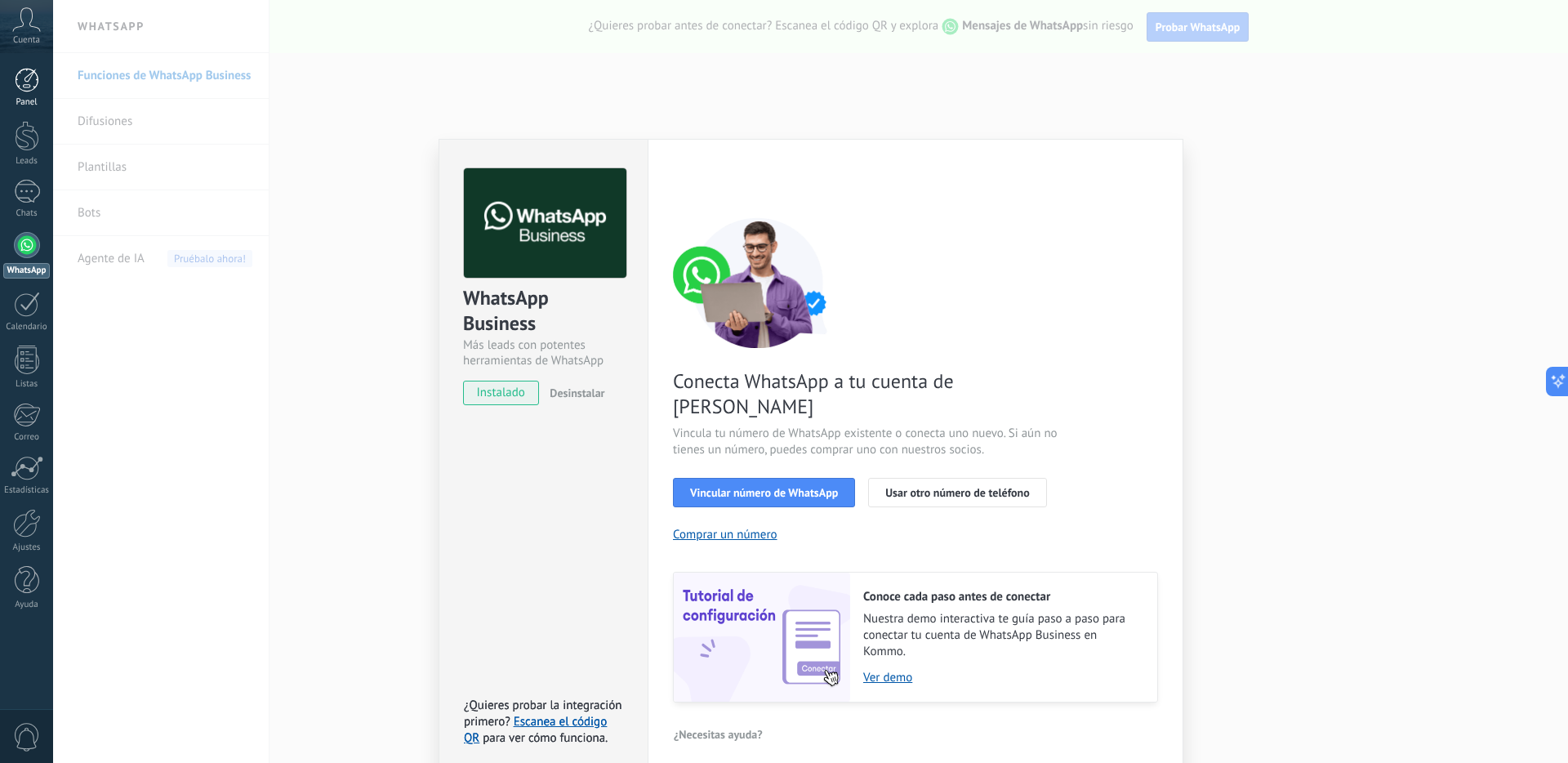
click at [29, 93] on link "Panel" at bounding box center [26, 87] width 53 height 40
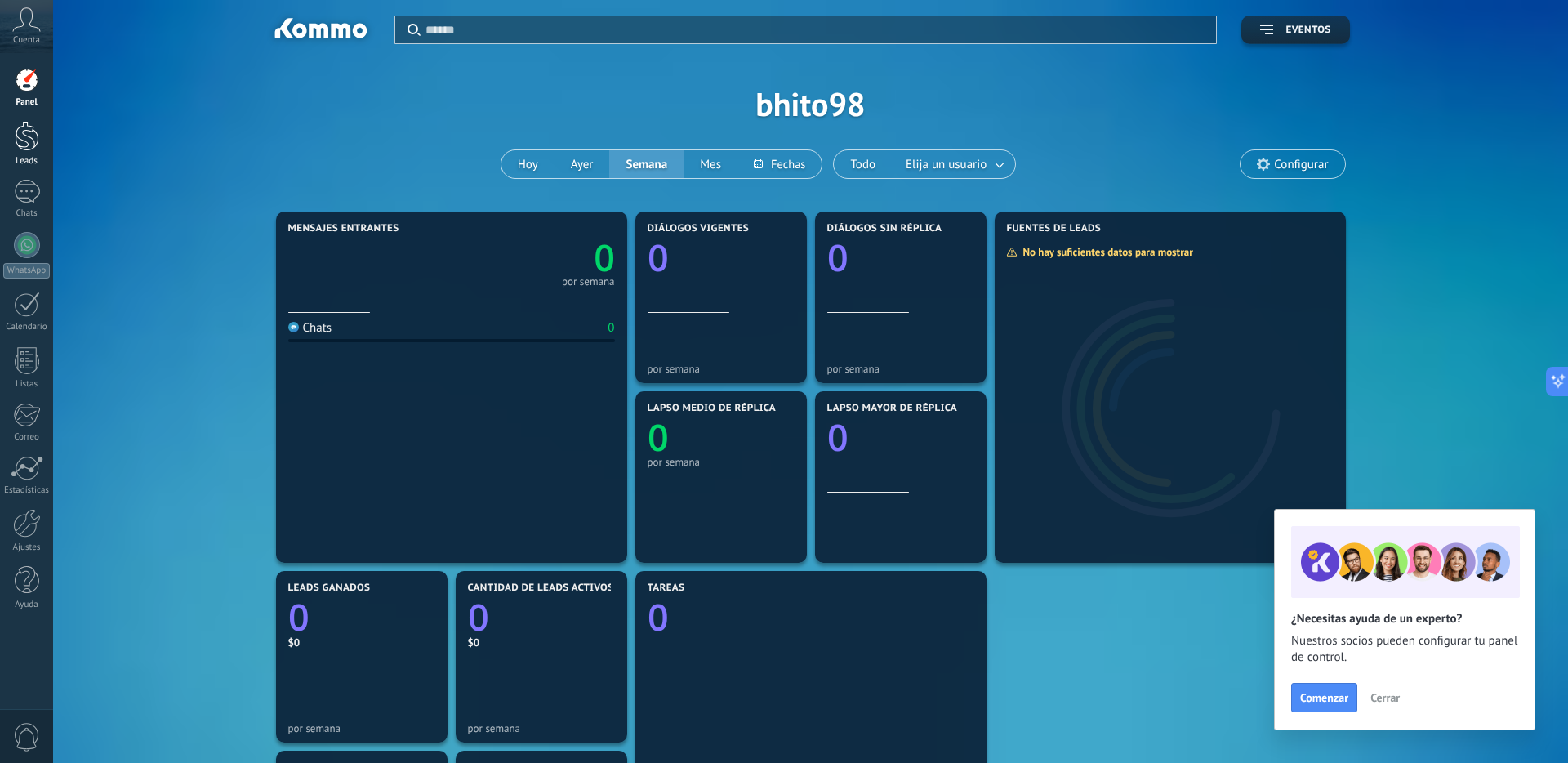
click at [21, 152] on link "Leads" at bounding box center [26, 143] width 53 height 45
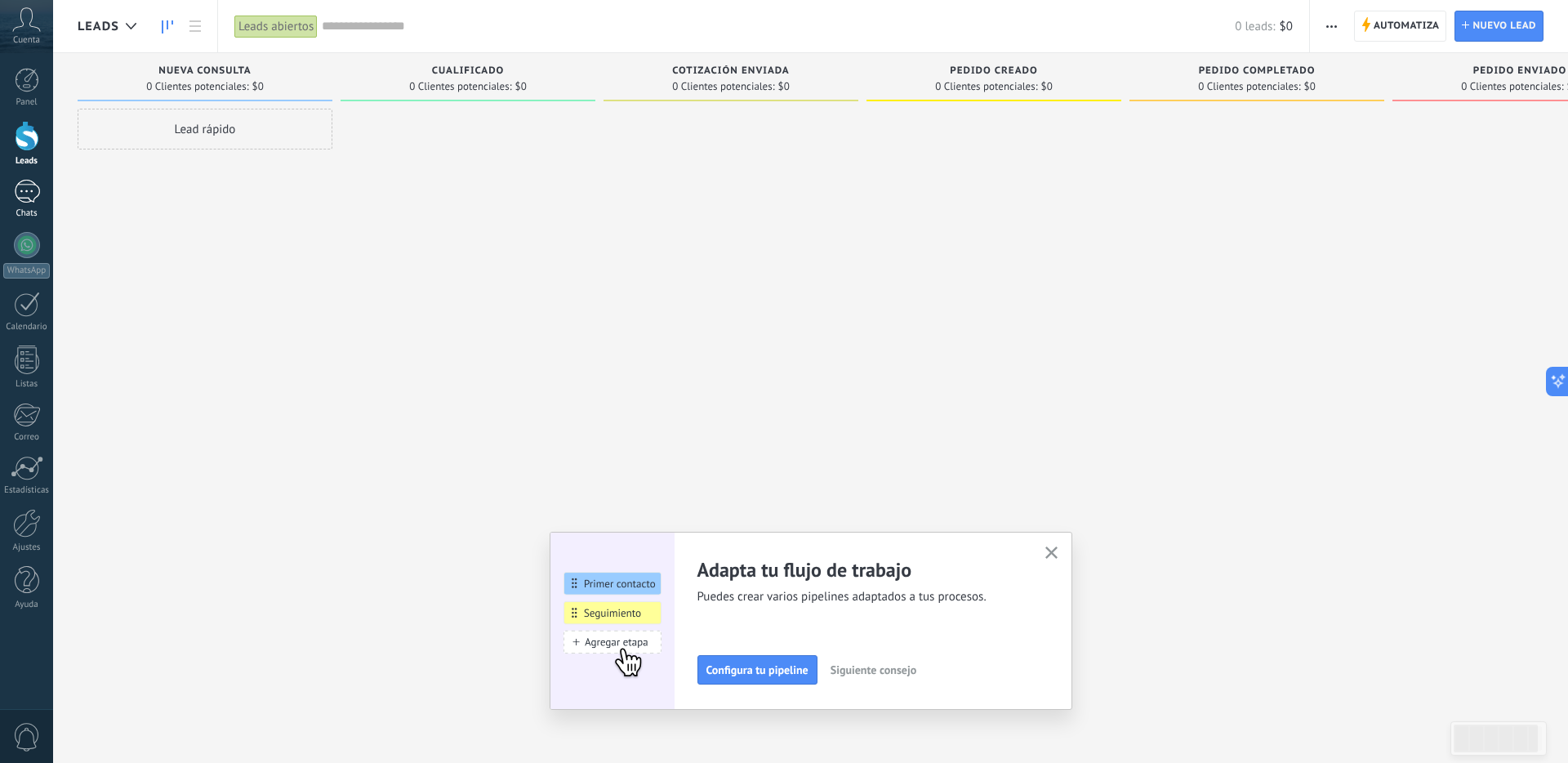
click at [22, 204] on link "Chats" at bounding box center [26, 199] width 53 height 40
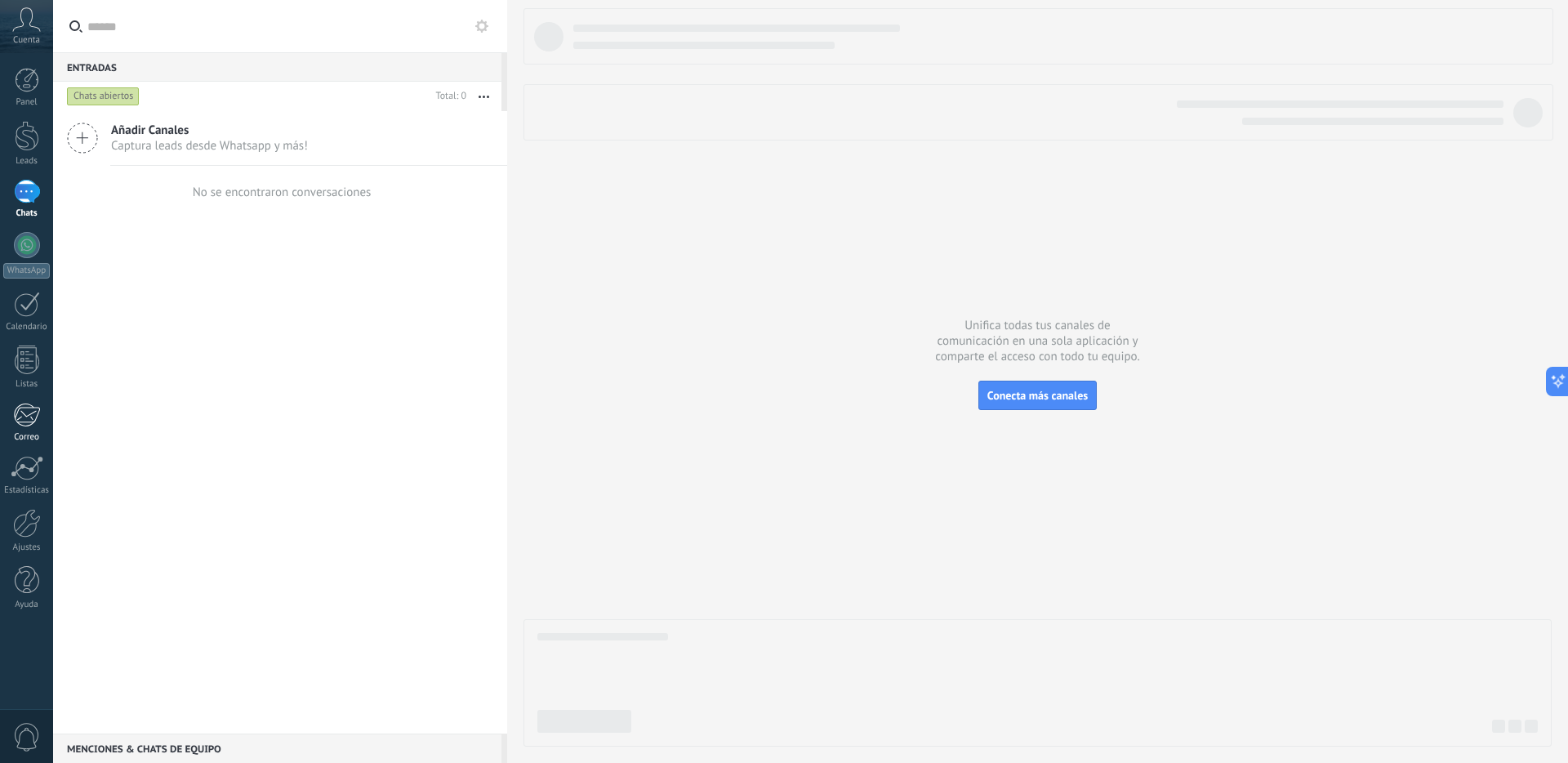
click at [35, 419] on div at bounding box center [27, 414] width 27 height 24
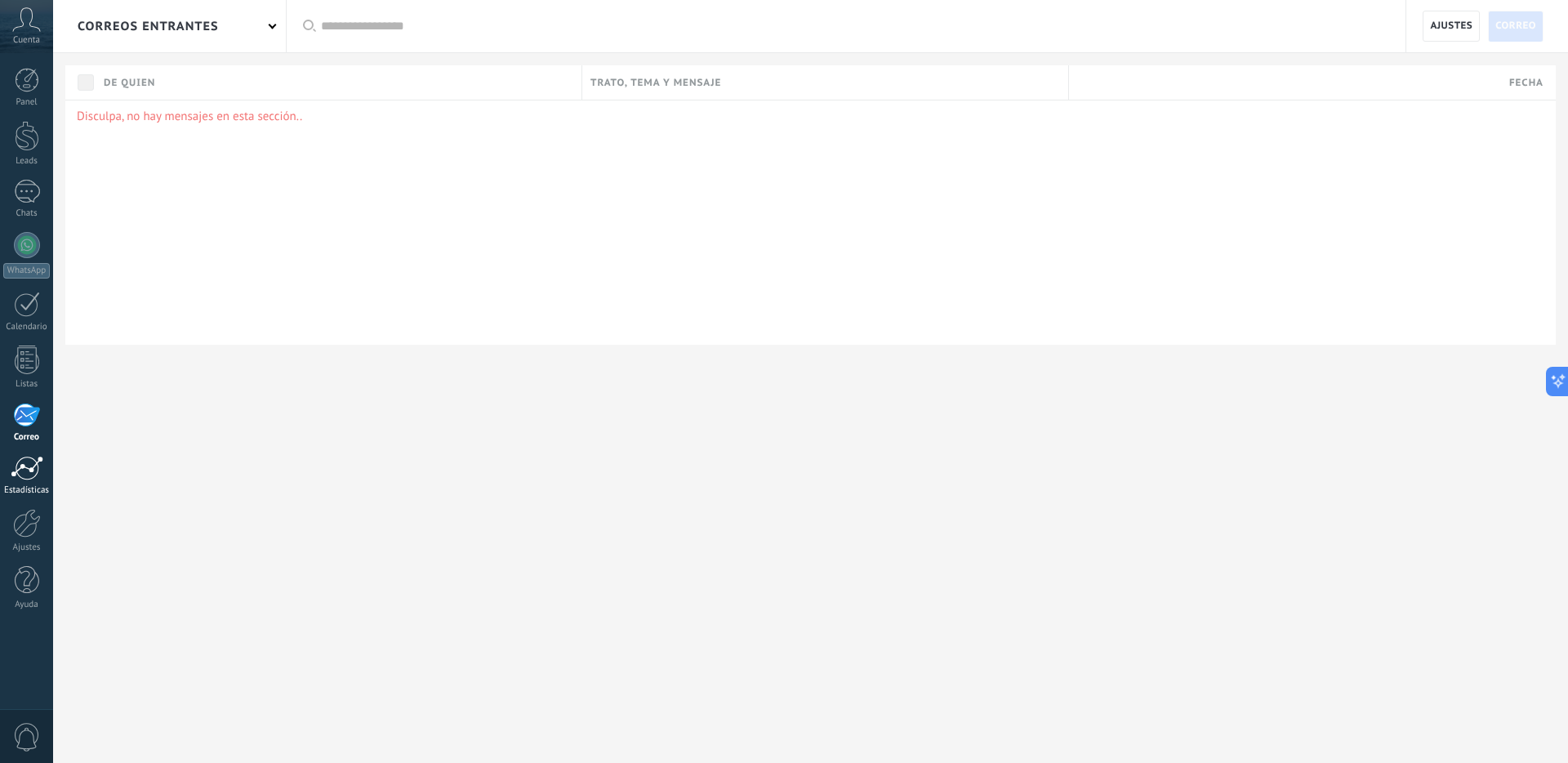
click at [29, 482] on link "Estadísticas" at bounding box center [26, 475] width 53 height 40
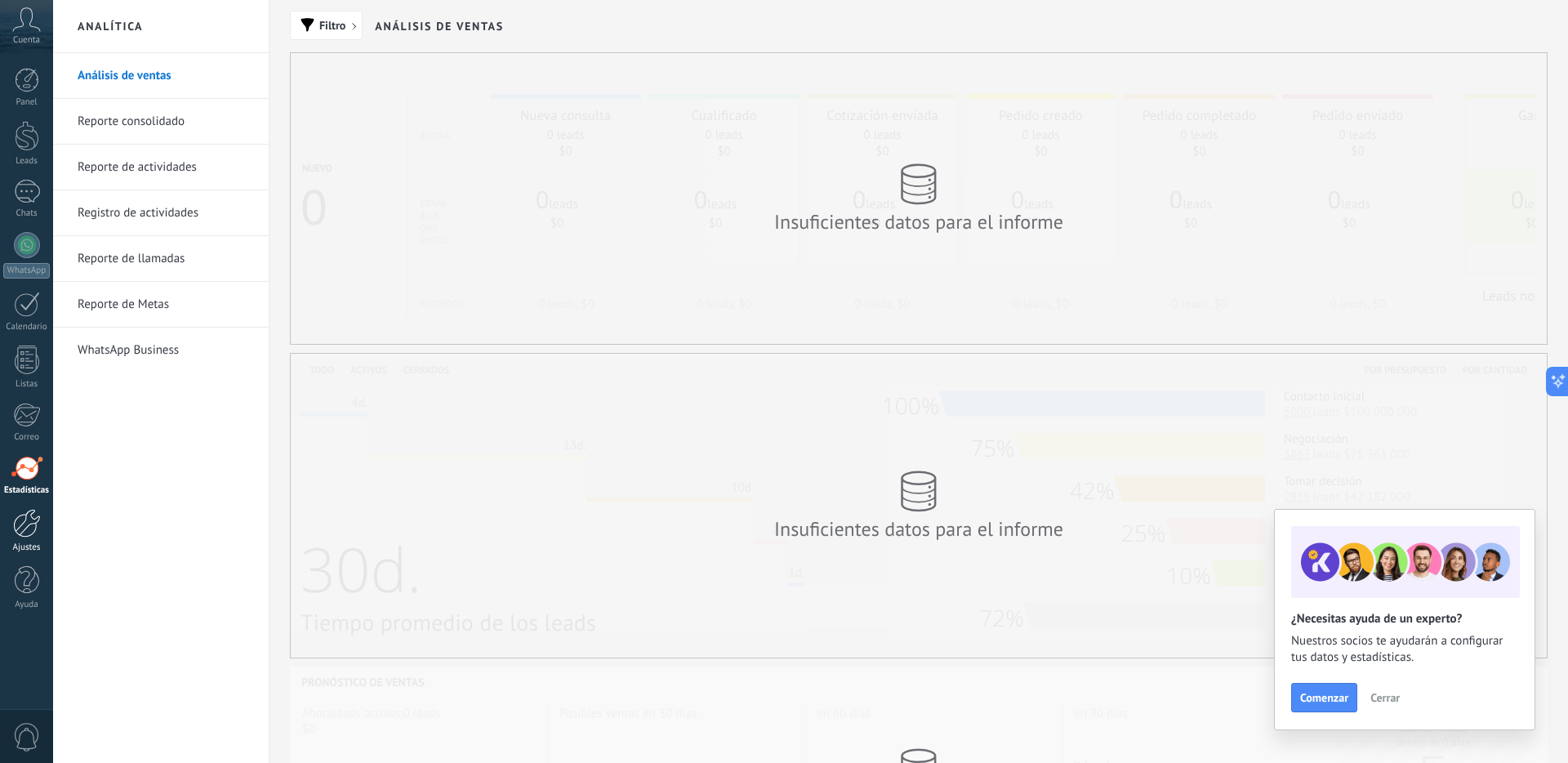
click at [31, 526] on div at bounding box center [27, 523] width 28 height 29
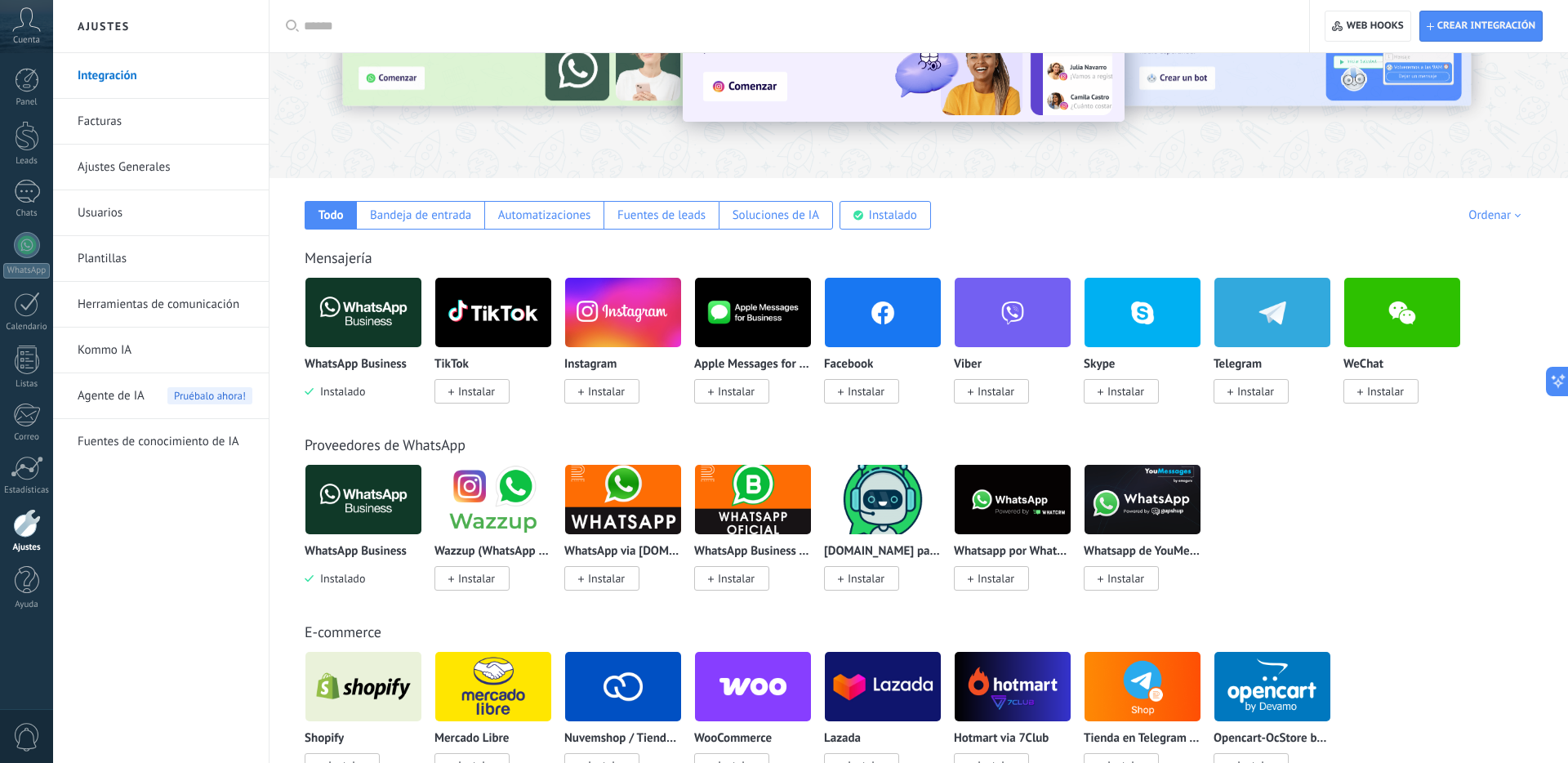
scroll to position [422, 0]
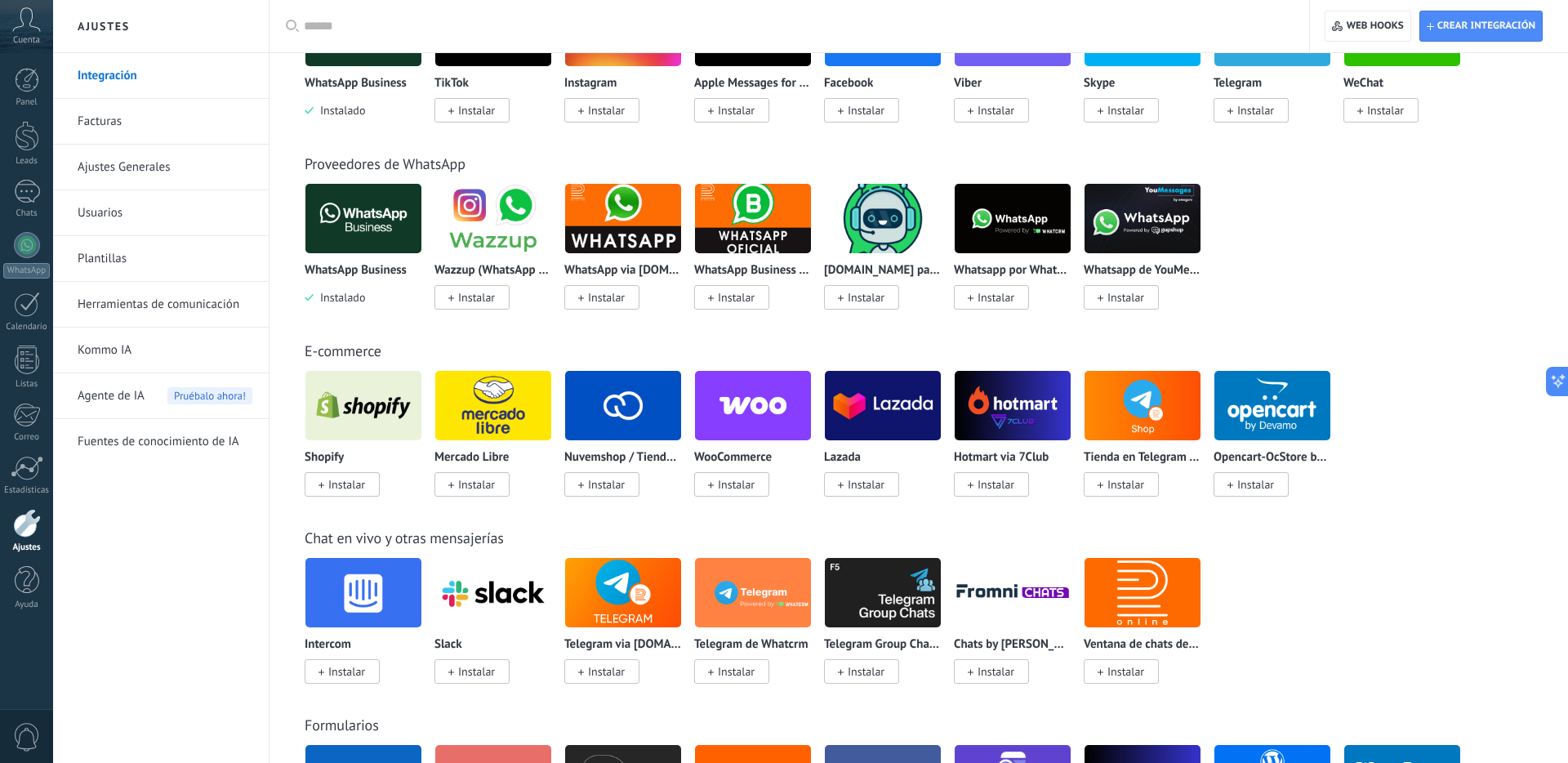
click at [367, 489] on span "Instalar" at bounding box center [342, 484] width 75 height 24
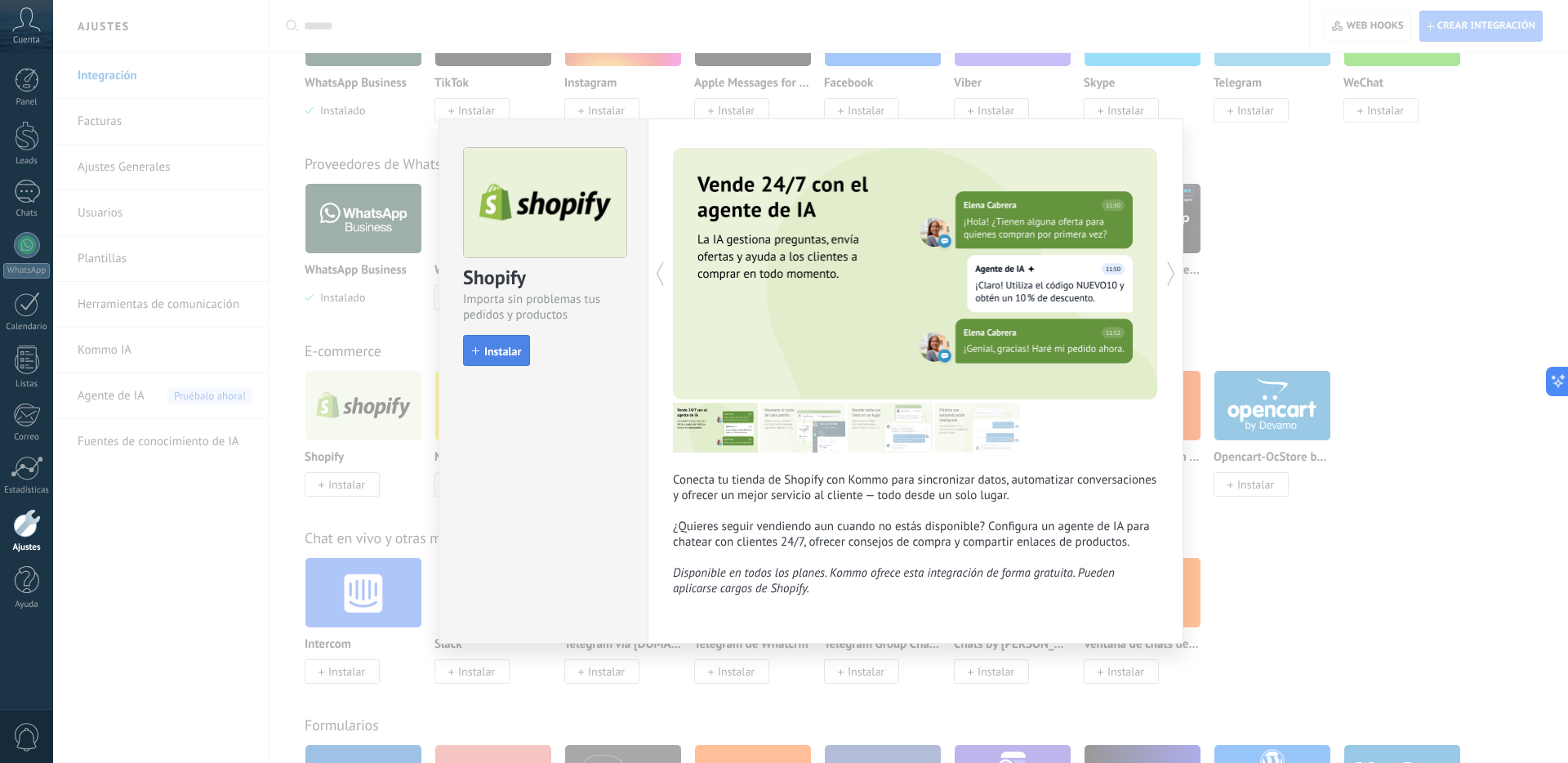
click at [501, 364] on button "Instalar" at bounding box center [496, 351] width 67 height 31
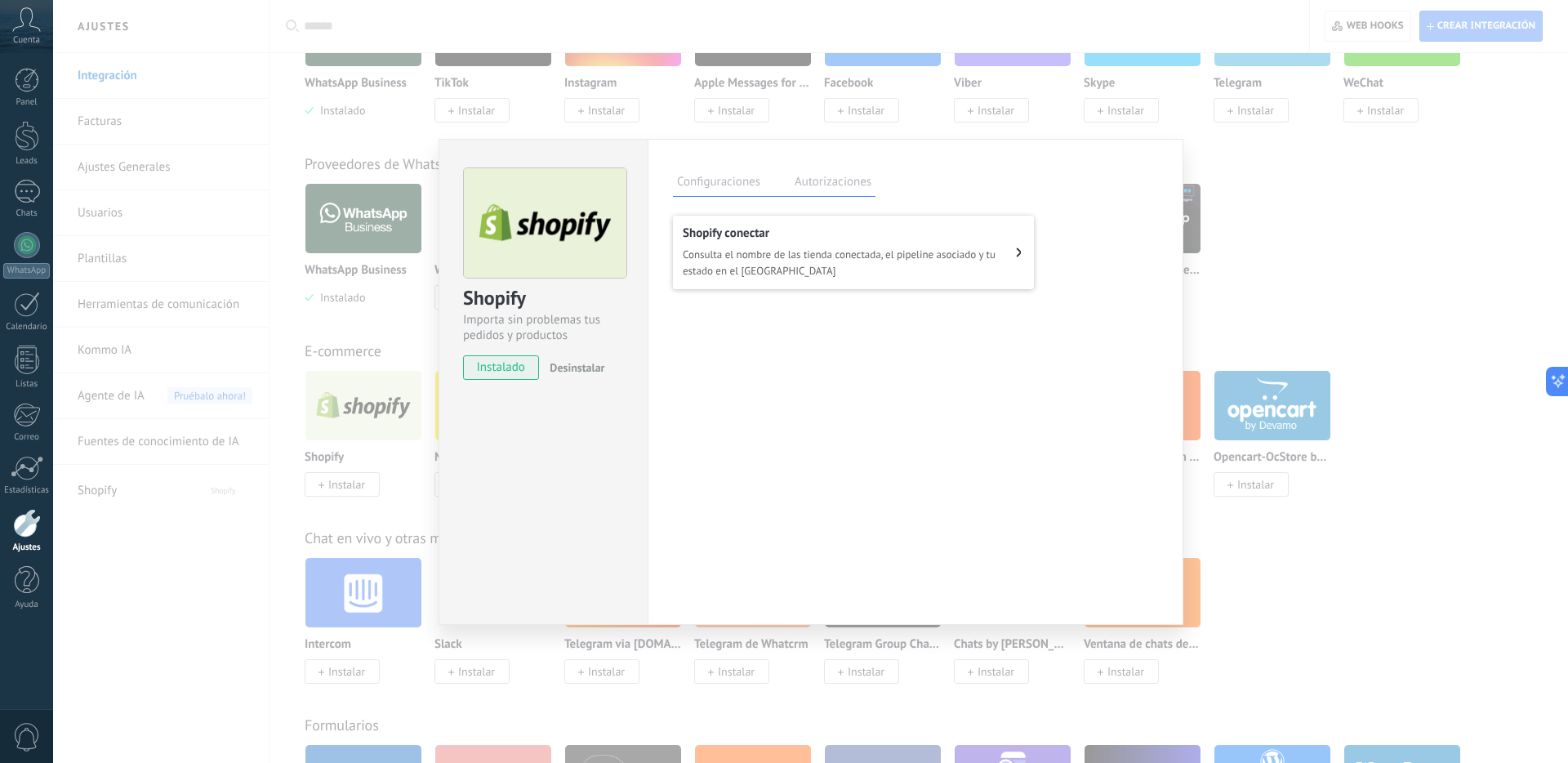
click at [782, 258] on span "Consulta el nombre de las tienda conectada, el pipeline asociado y tu estado en…" at bounding box center [849, 263] width 333 height 33
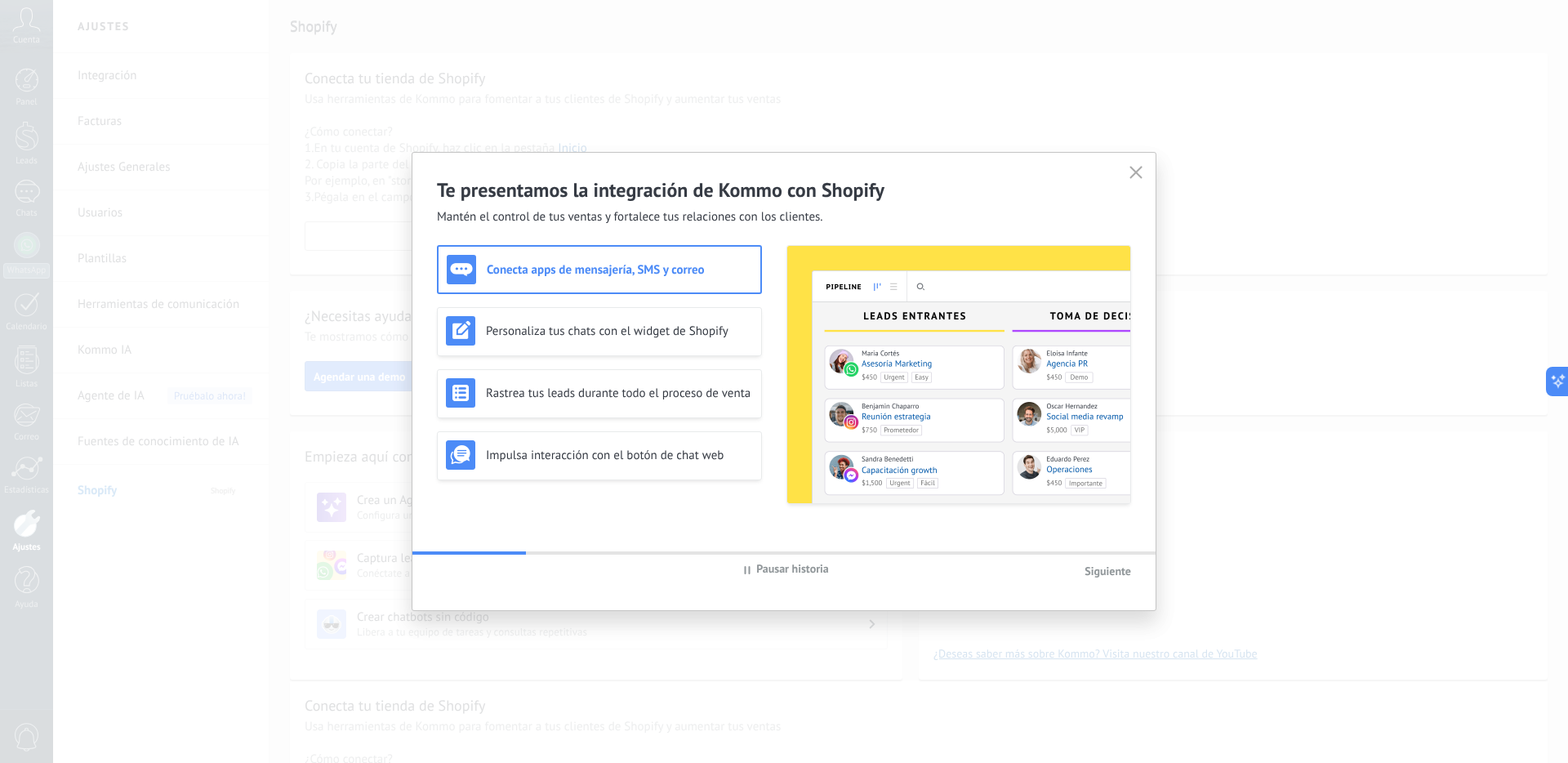
click at [1105, 574] on span "Siguiente" at bounding box center [1108, 570] width 46 height 14
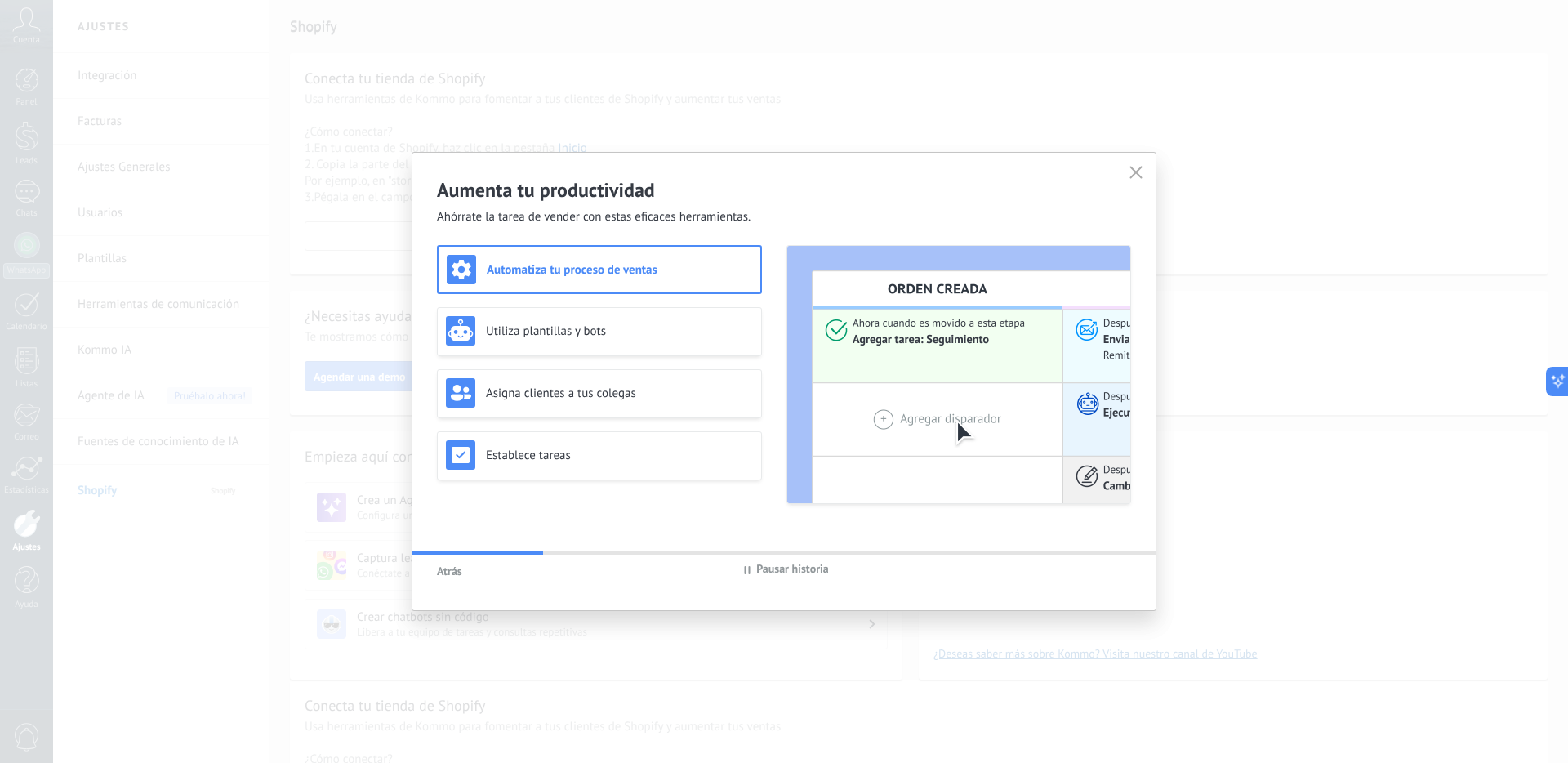
click at [1123, 170] on div "Aumenta tu productividad Ahórrate la tarea de vender con estas eficaces herrami…" at bounding box center [784, 188] width 743 height 72
click at [1131, 170] on icon at bounding box center [1136, 173] width 14 height 14
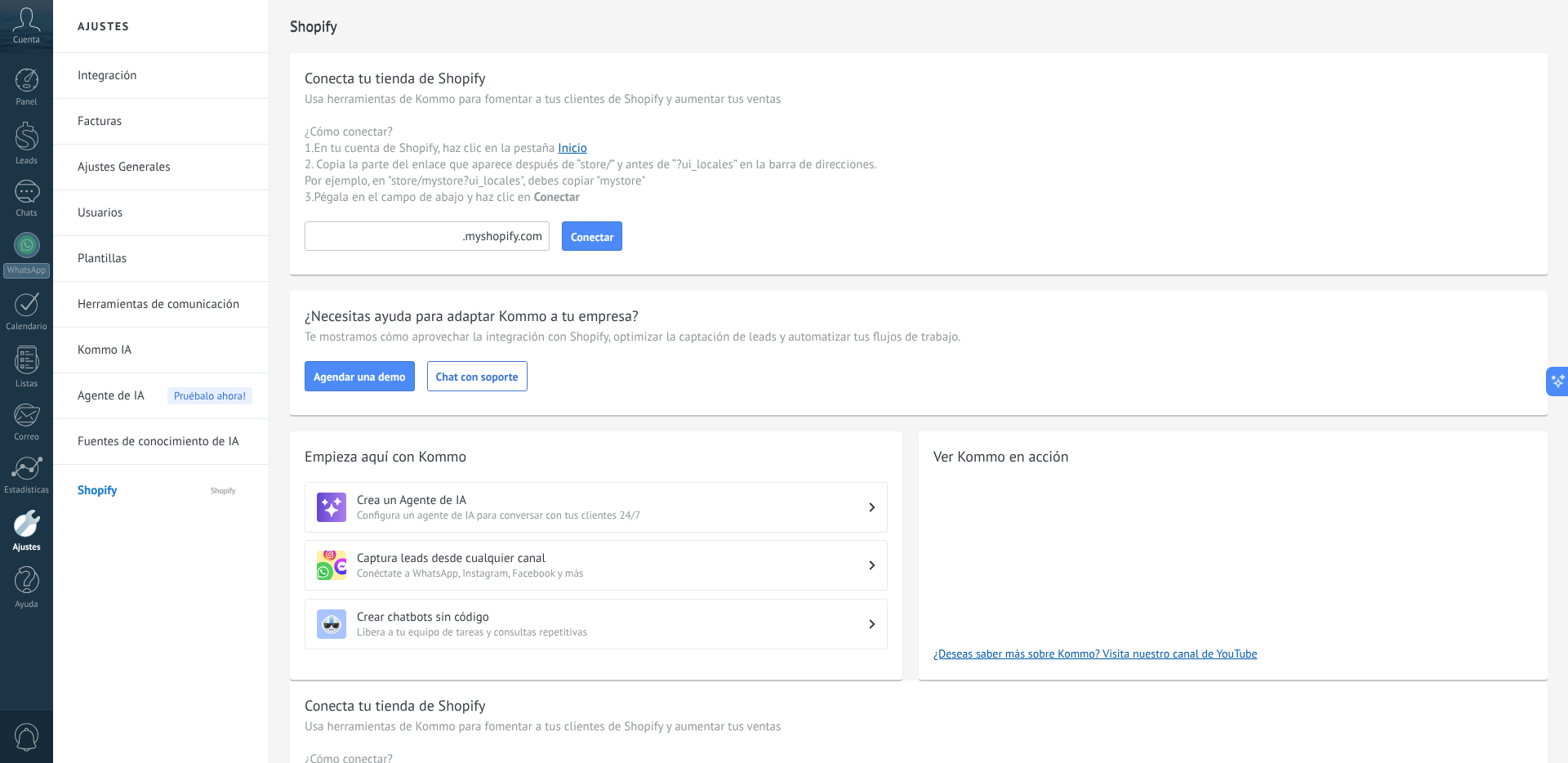
click at [427, 231] on input at bounding box center [427, 236] width 245 height 29
click at [174, 124] on link "Facturas" at bounding box center [164, 121] width 175 height 45
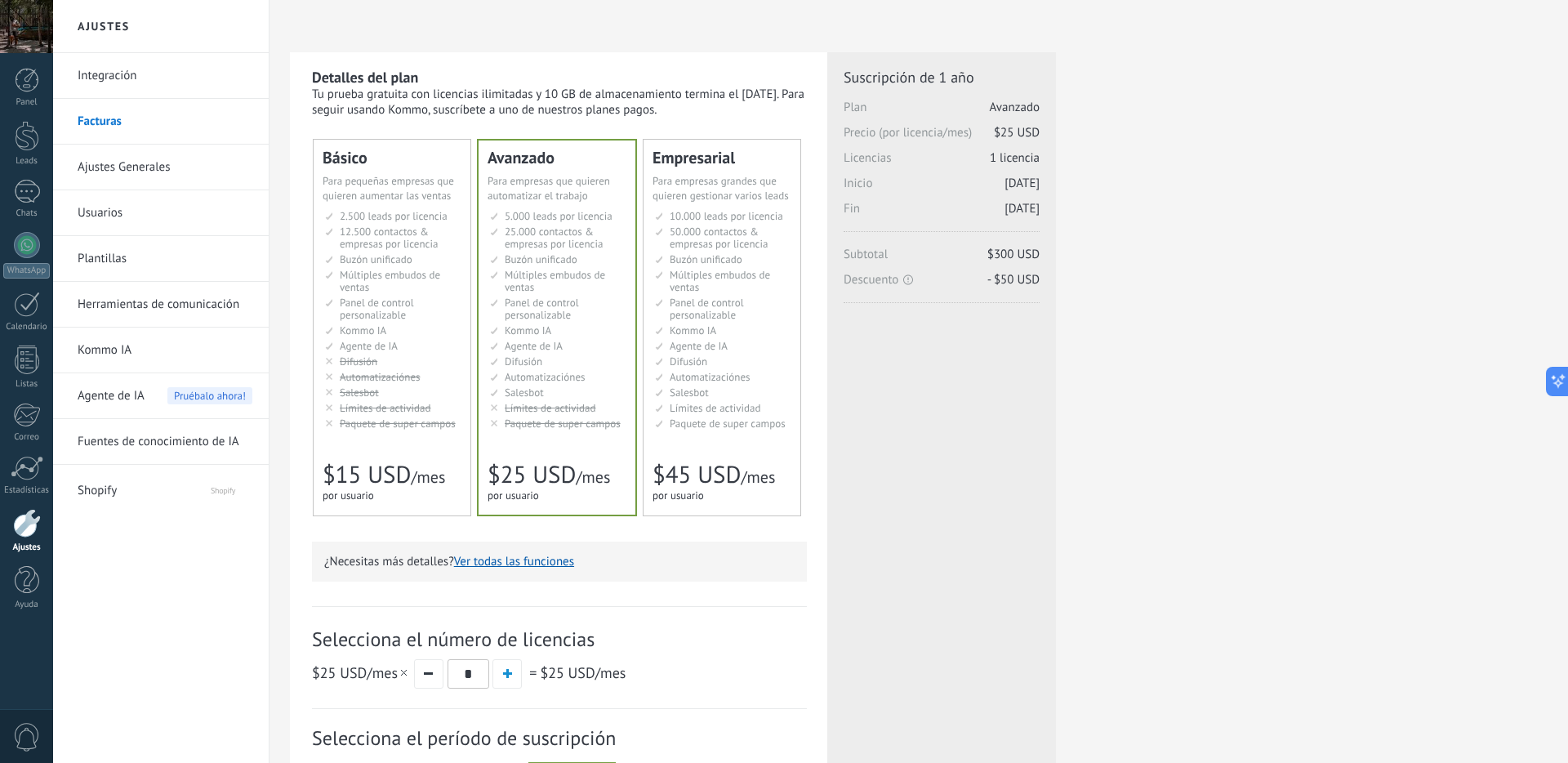
scroll to position [283, 0]
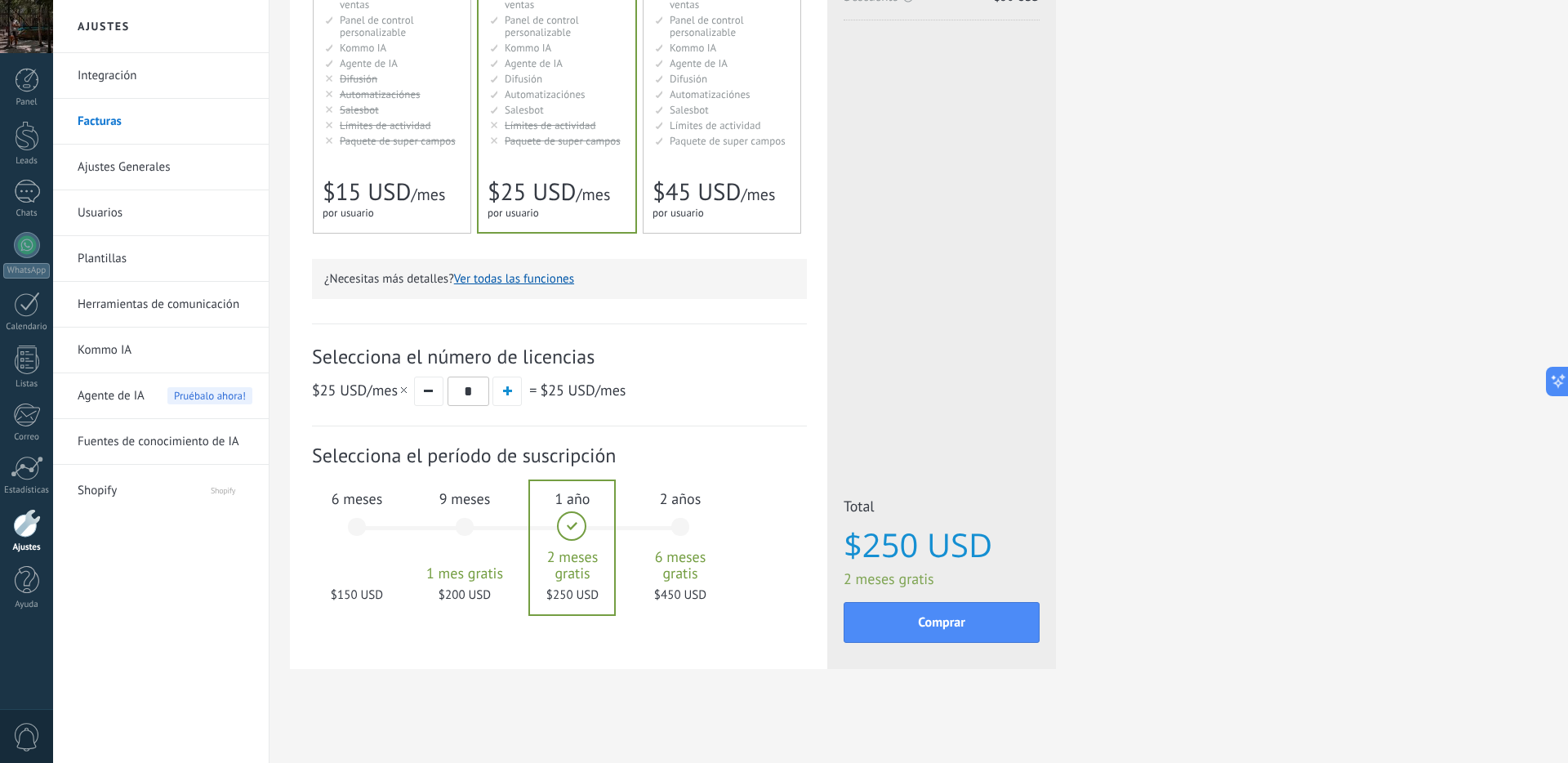
click at [667, 524] on div "2 años 6 meses gratis $450 USD" at bounding box center [680, 534] width 88 height 115
click at [589, 545] on div "1 año 2 meses gratis $250 USD" at bounding box center [572, 534] width 88 height 115
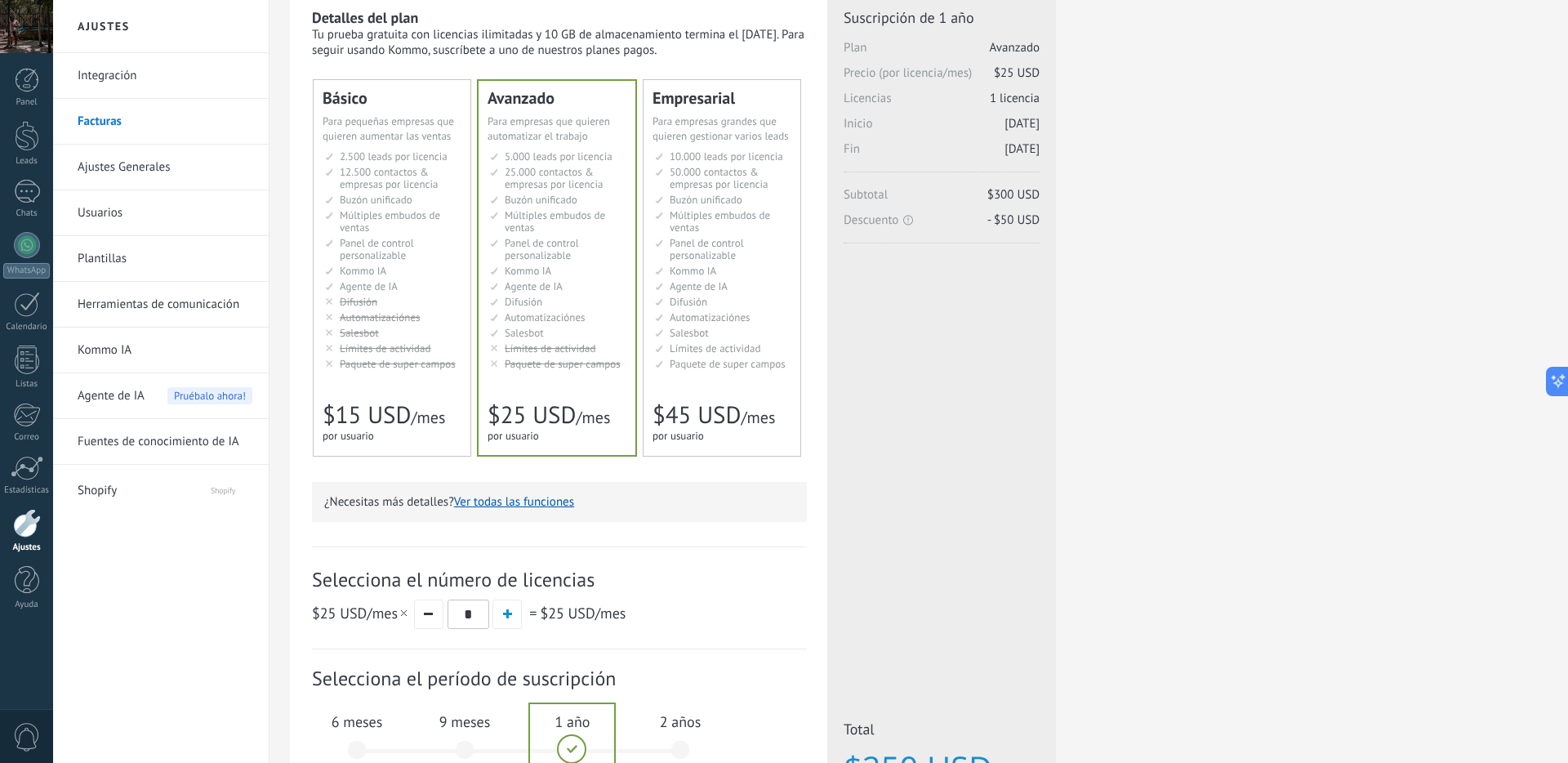
scroll to position [0, 0]
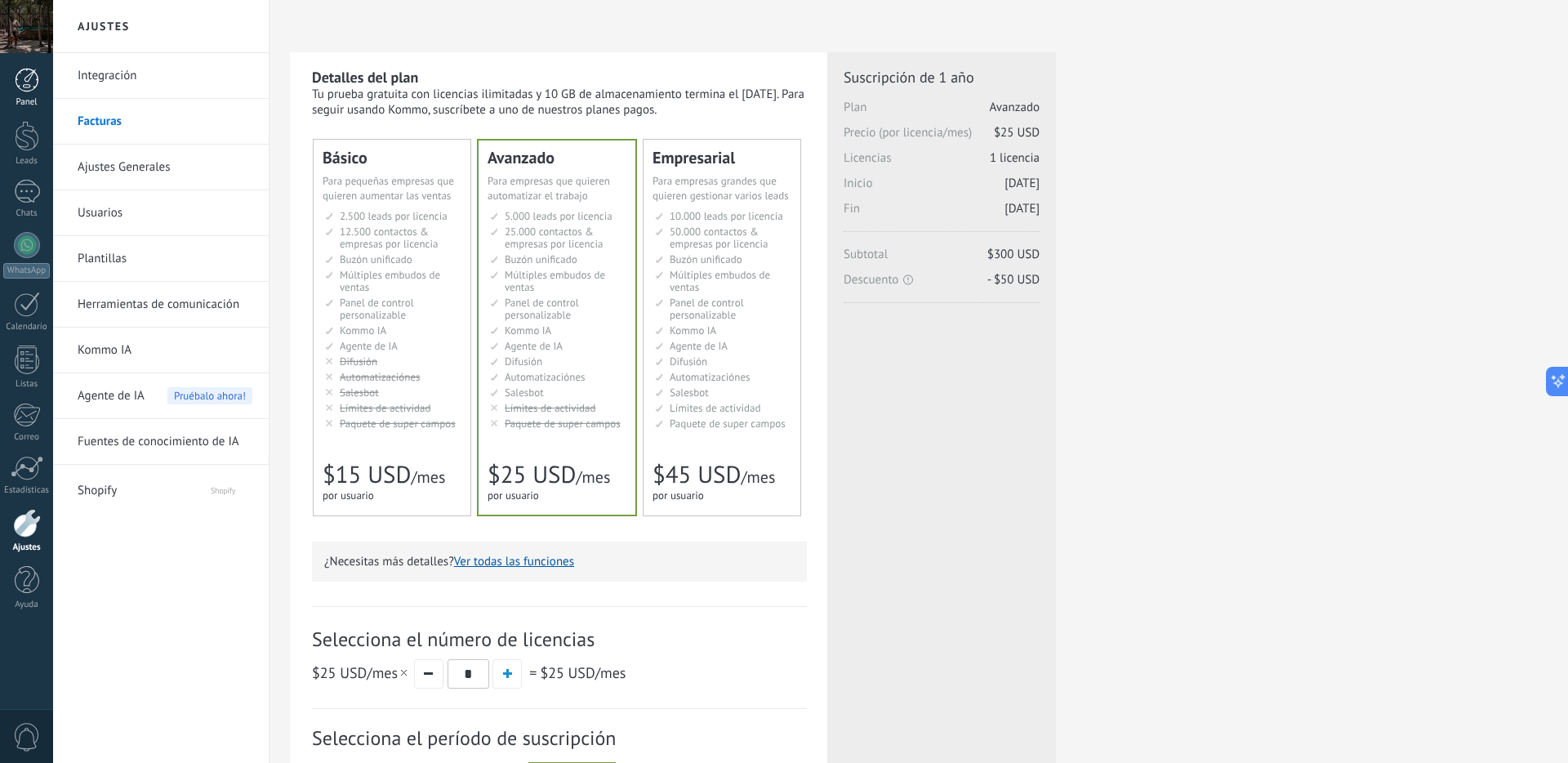
click at [23, 92] on div at bounding box center [26, 79] width 24 height 24
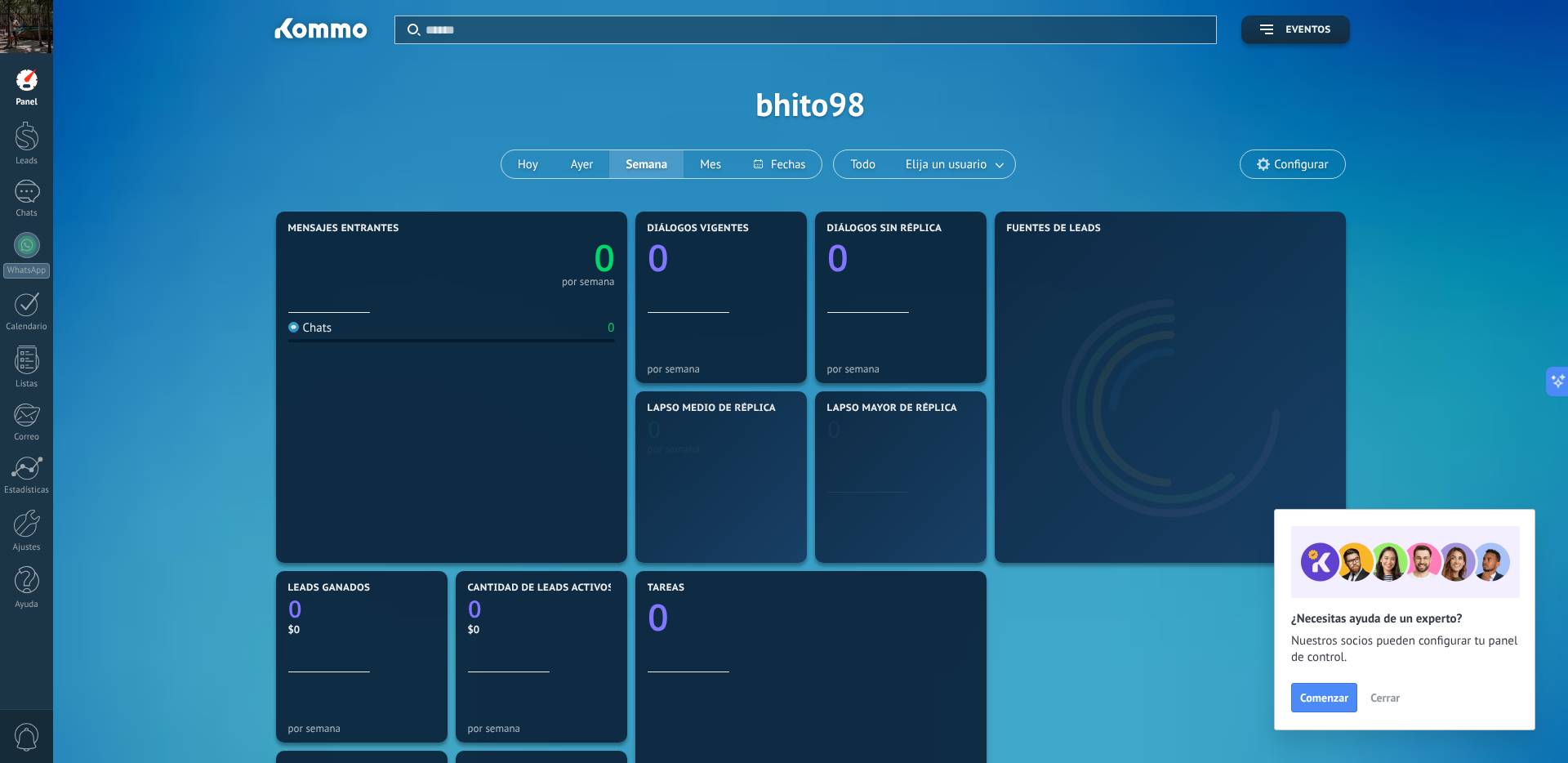
click at [22, 44] on div at bounding box center [26, 26] width 53 height 53
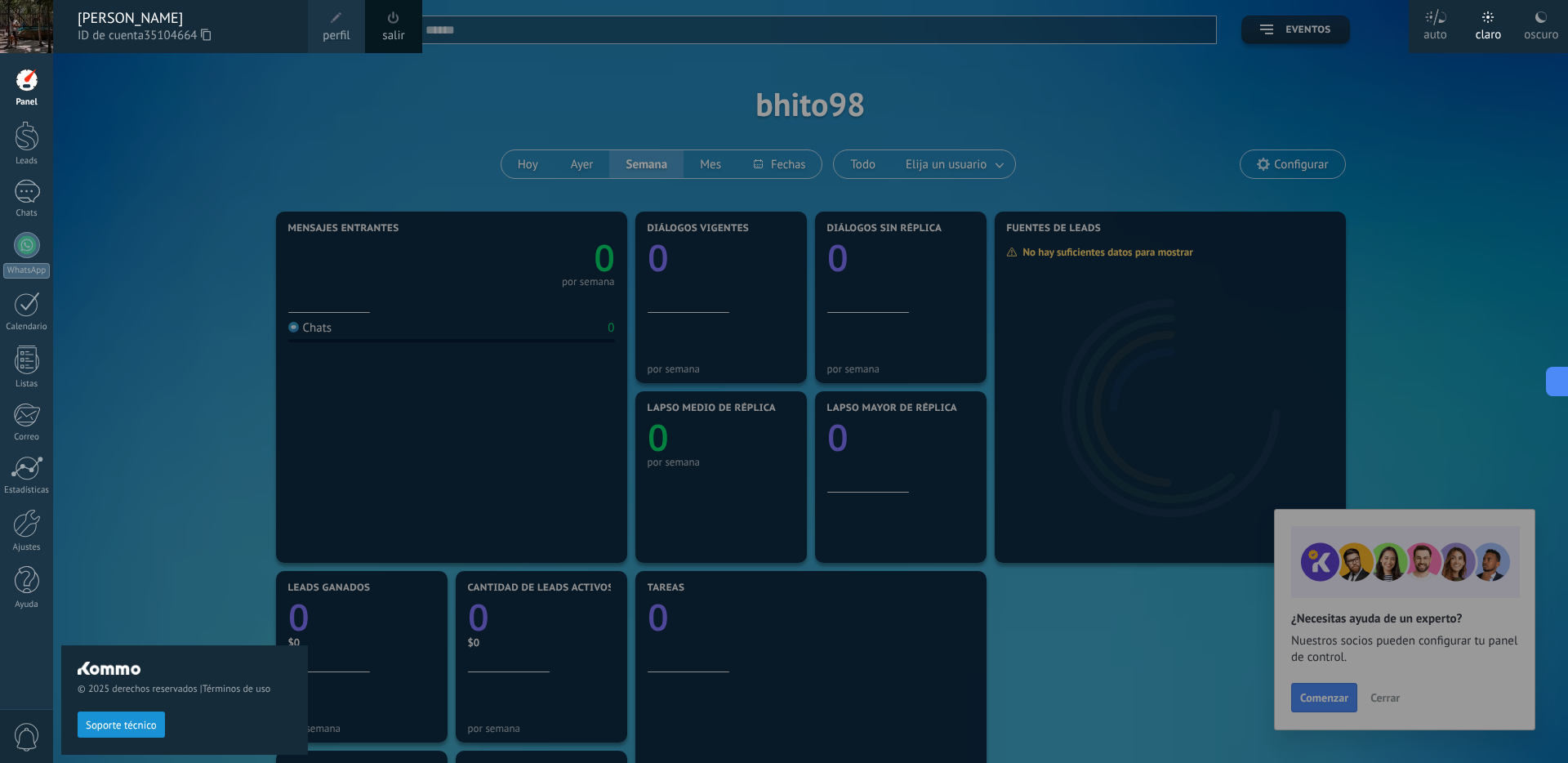
click at [339, 14] on span at bounding box center [336, 18] width 12 height 12
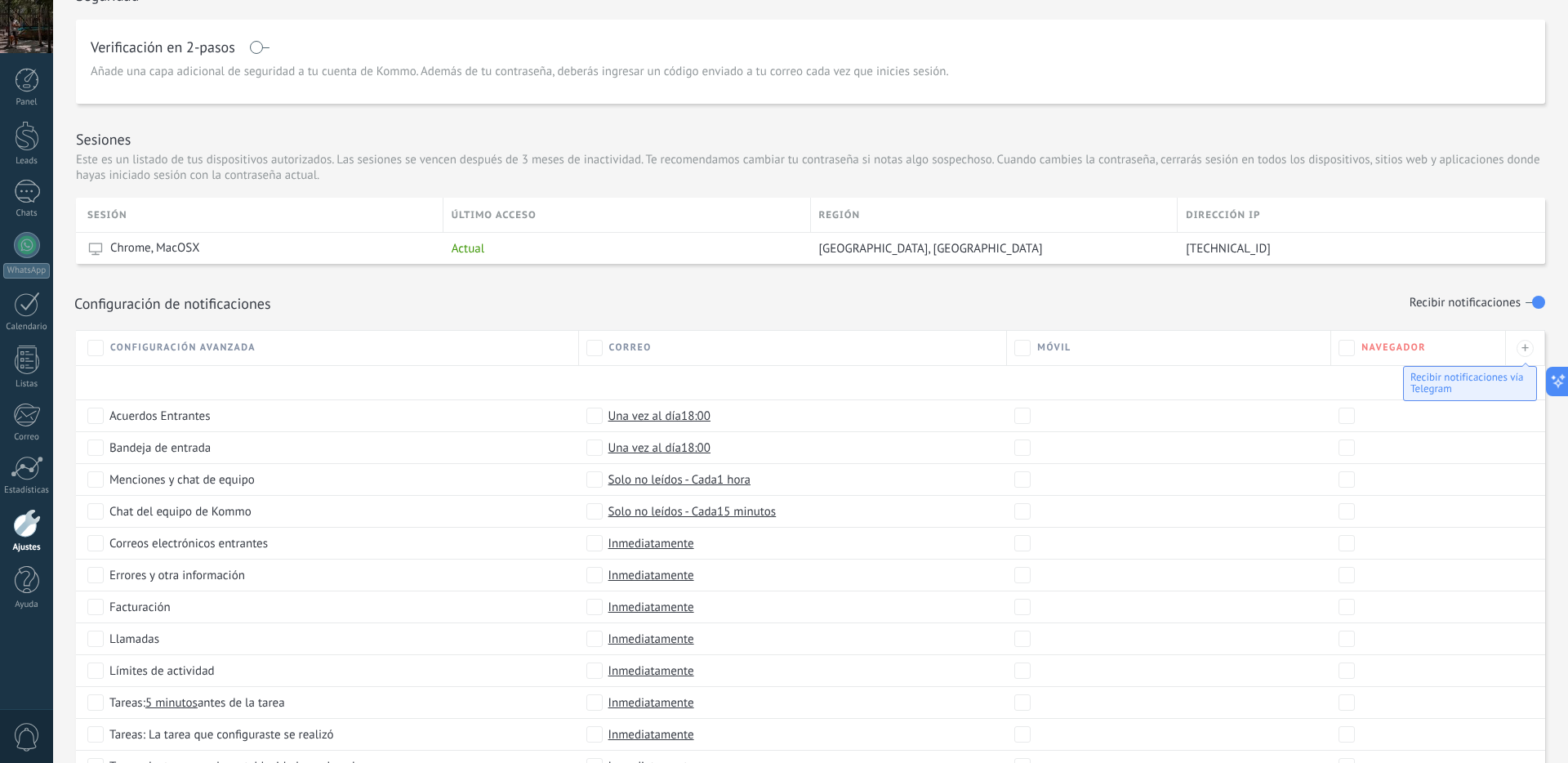
scroll to position [381, 0]
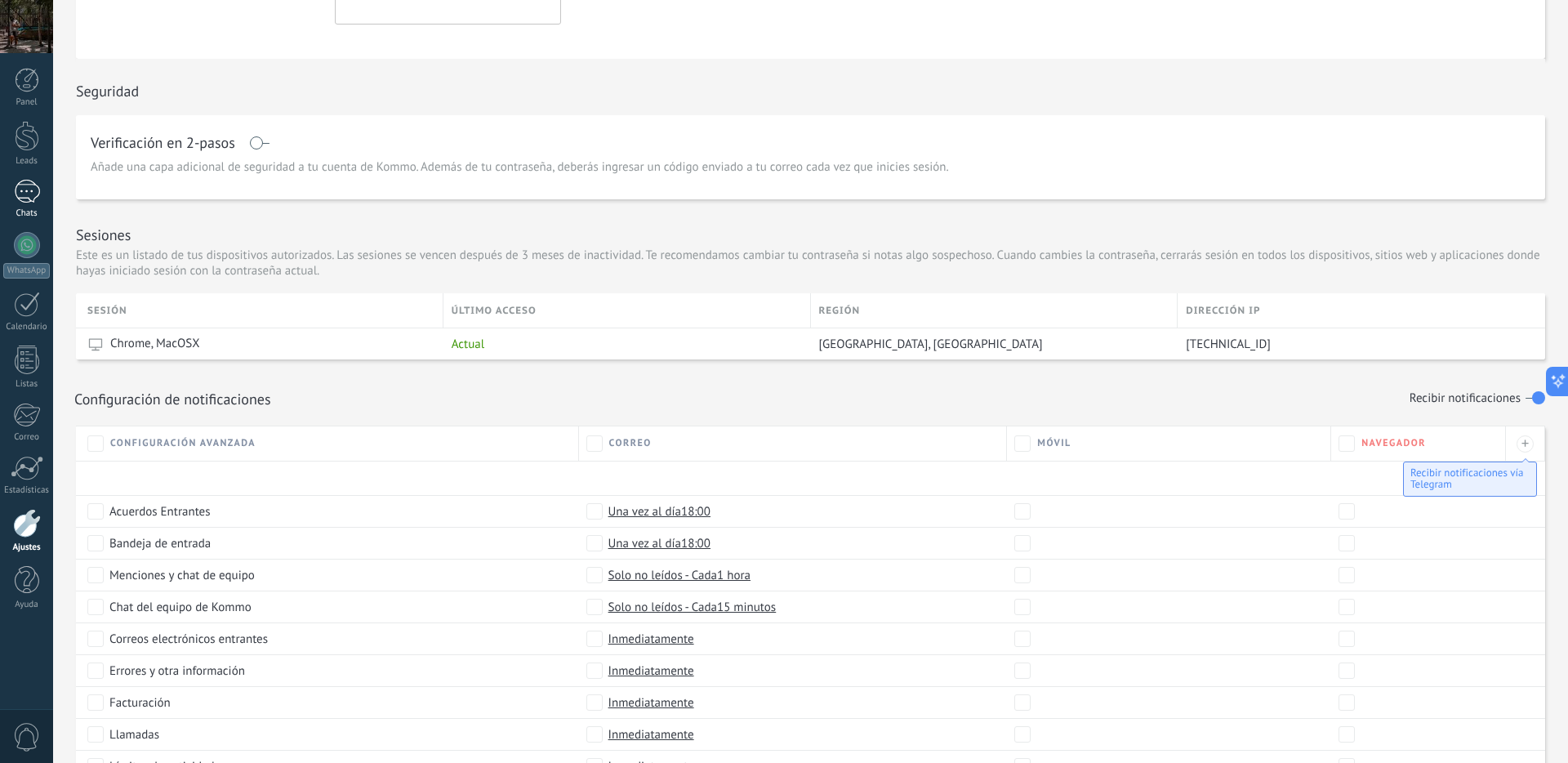
click at [18, 213] on div "Chats" at bounding box center [26, 213] width 47 height 11
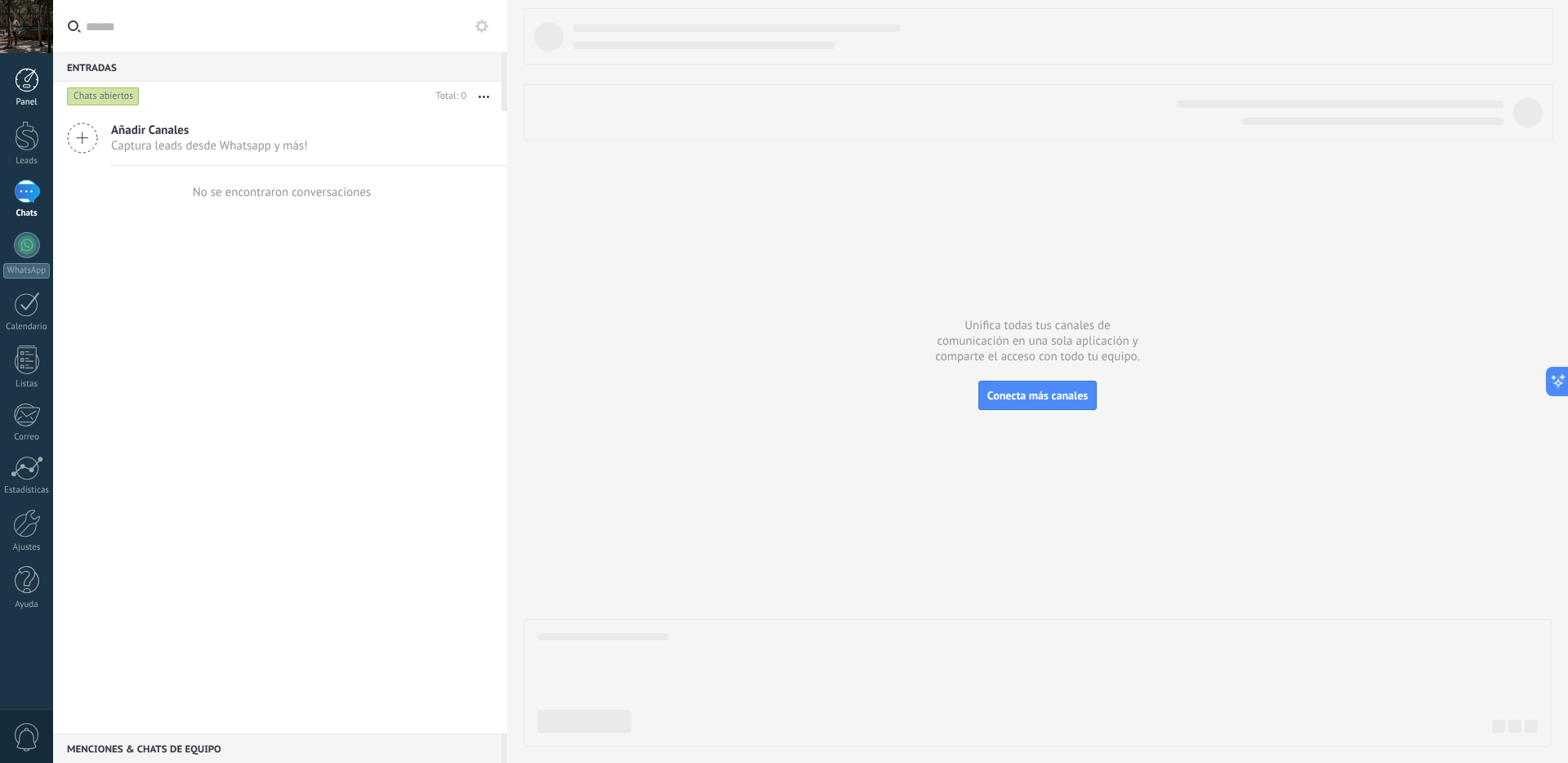
click at [32, 87] on div at bounding box center [26, 79] width 24 height 24
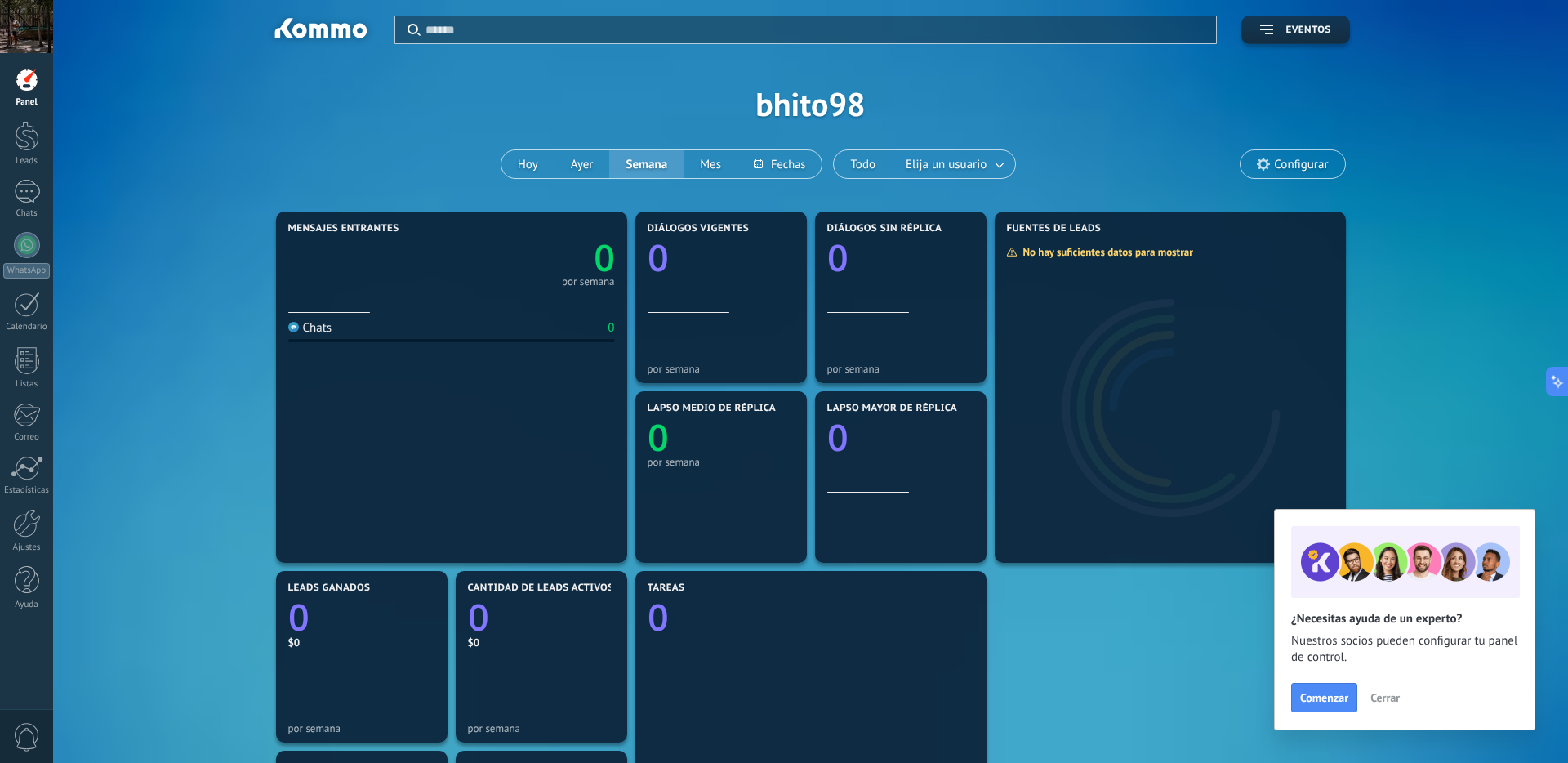
click at [1279, 163] on span "Configurar" at bounding box center [1301, 164] width 54 height 14
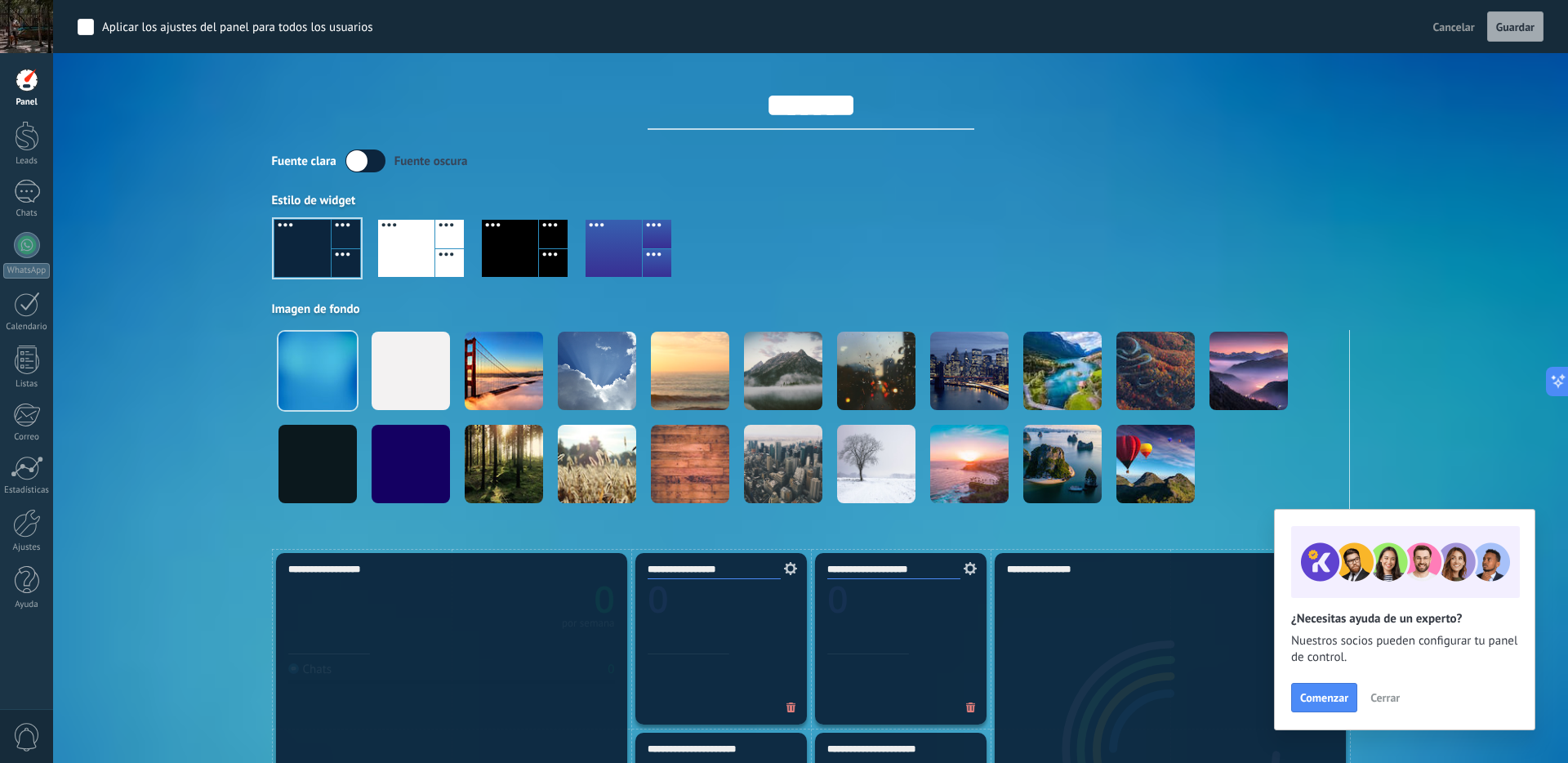
click at [864, 103] on input "*******" at bounding box center [811, 105] width 327 height 49
type input "**********"
click at [959, 190] on div "Fuente clara Fuente oscura Estilo de widget Imagen de fondo" at bounding box center [812, 335] width 1078 height 372
click at [431, 261] on div at bounding box center [406, 247] width 56 height 57
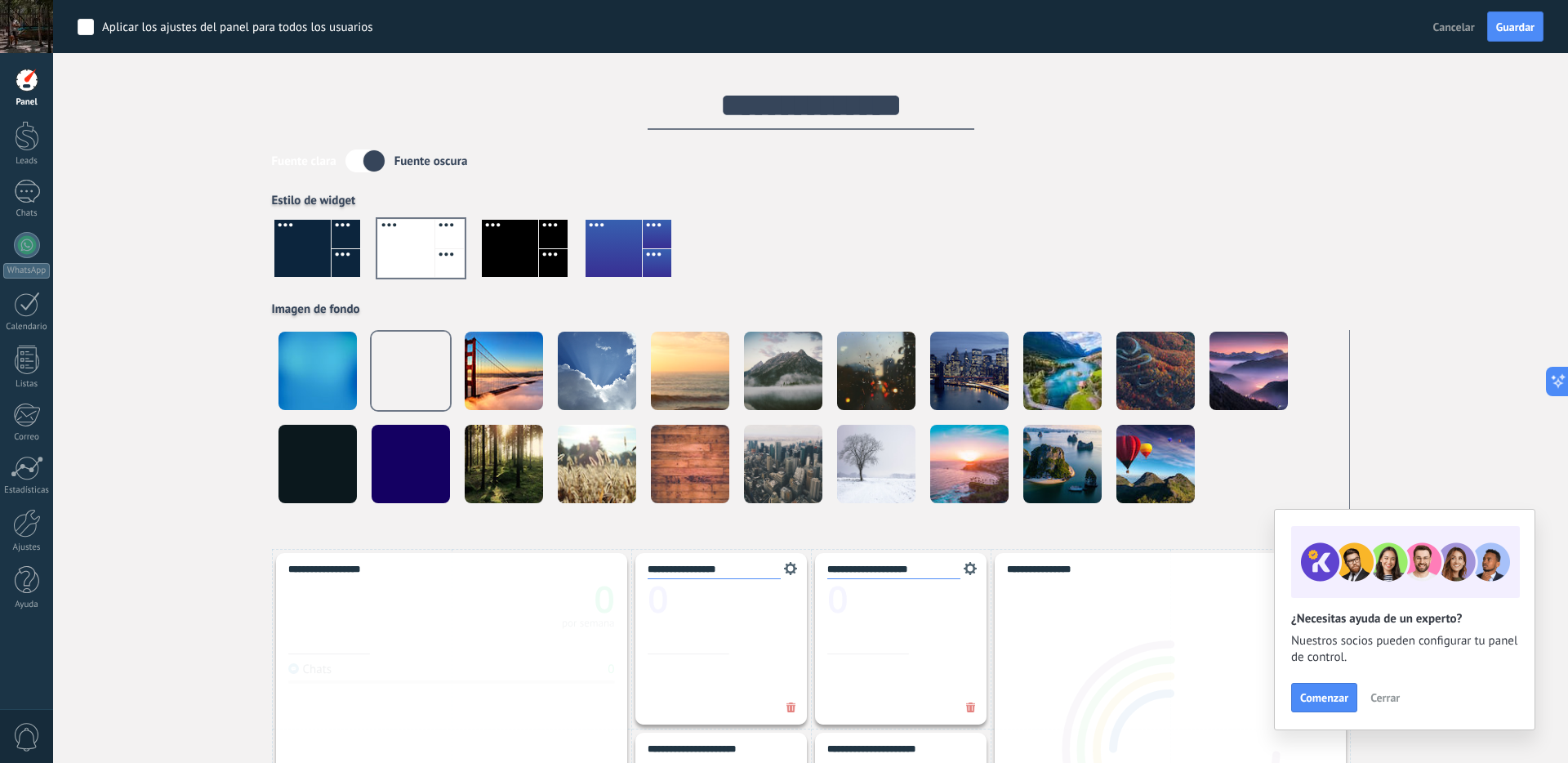
click at [1079, 155] on div "Fuente clara Fuente oscura" at bounding box center [812, 161] width 1078 height 23
click at [1519, 23] on span "Guardar" at bounding box center [1516, 27] width 39 height 12
